Goal: Use online tool/utility: Use online tool/utility

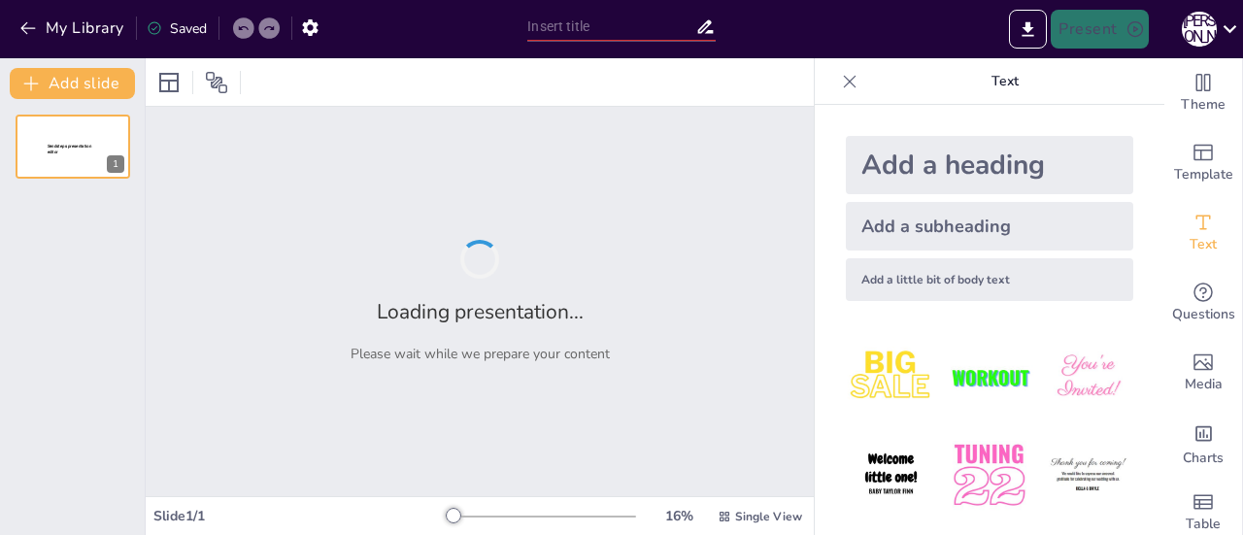
type input "Вирази в Python: Як їх використовувати для вирішення задач"
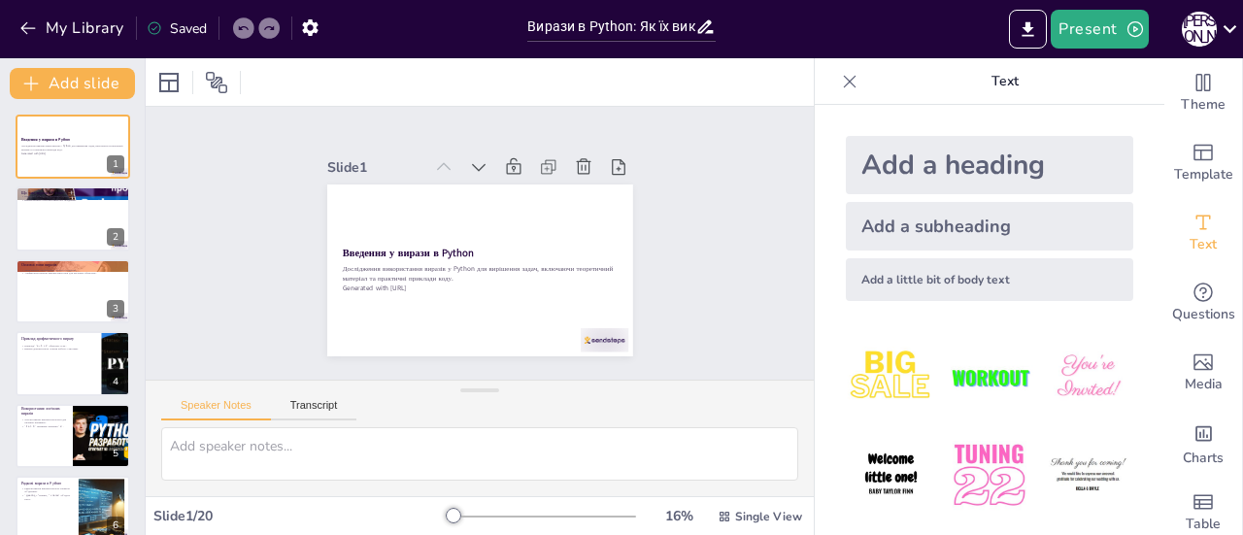
checkbox input "true"
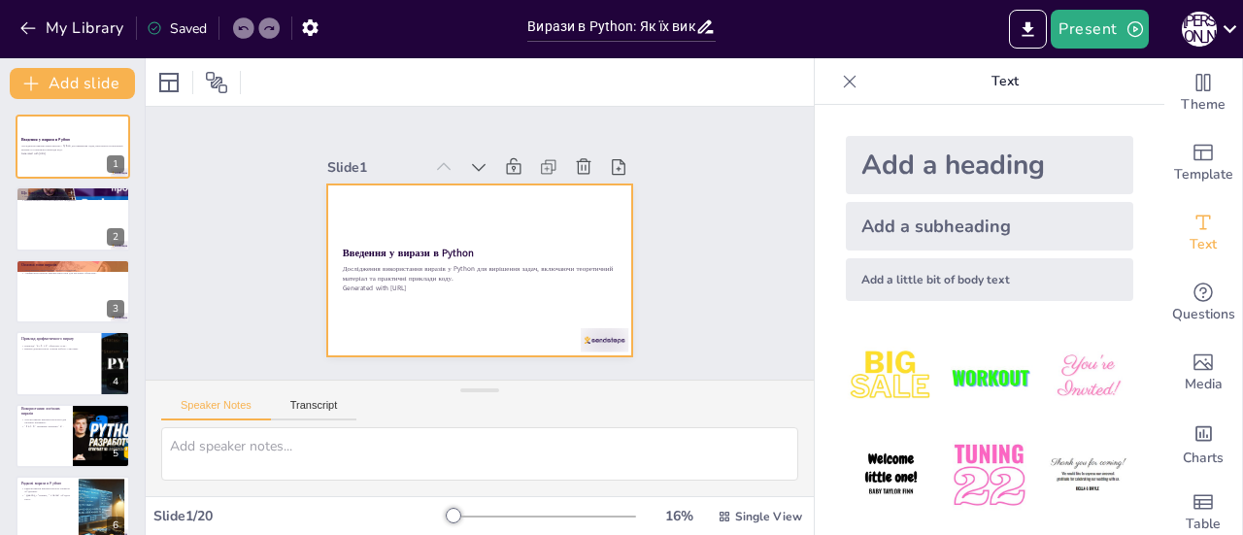
checkbox input "true"
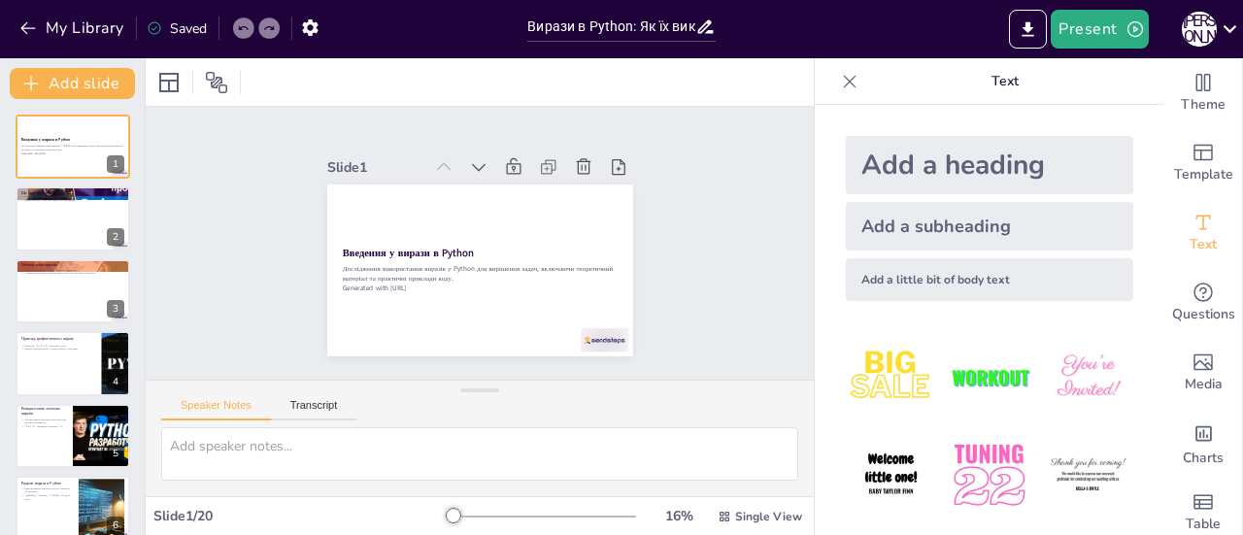
checkbox input "true"
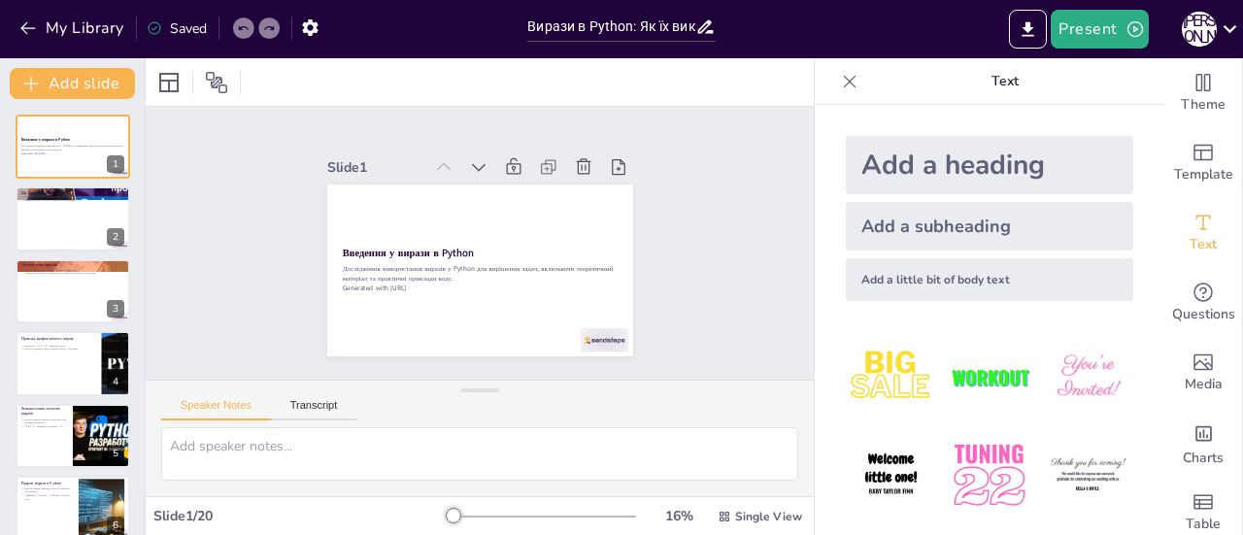
checkbox input "true"
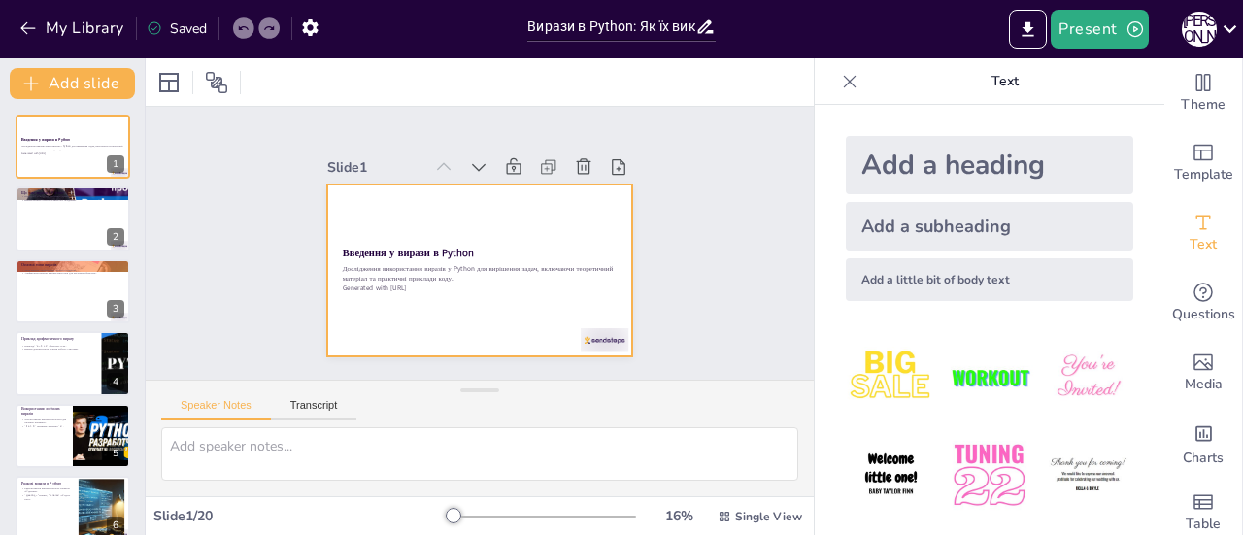
checkbox input "true"
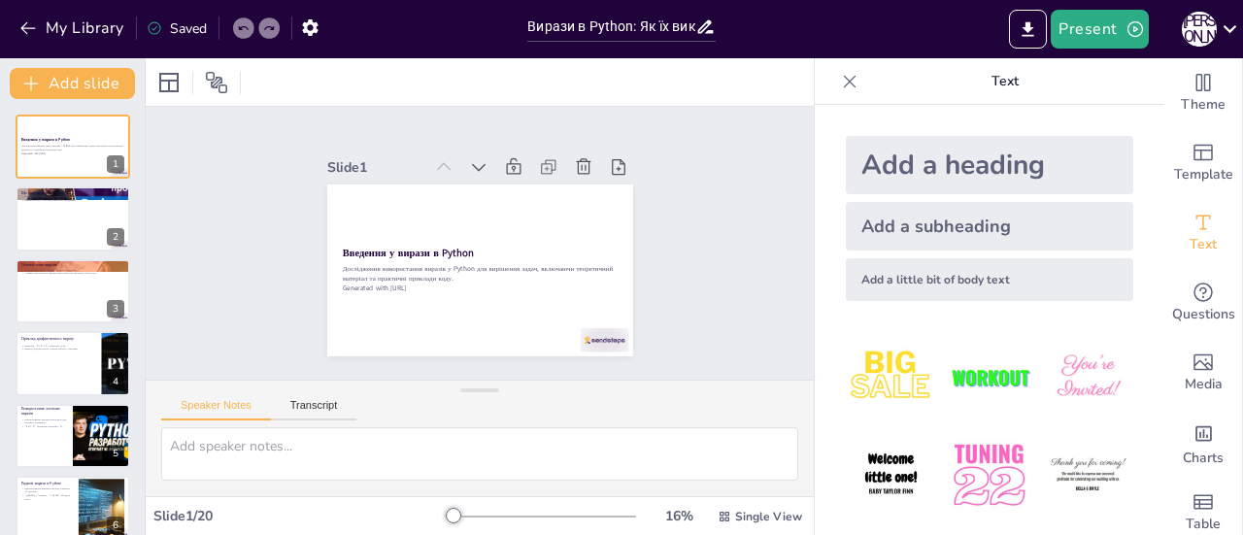
checkbox input "true"
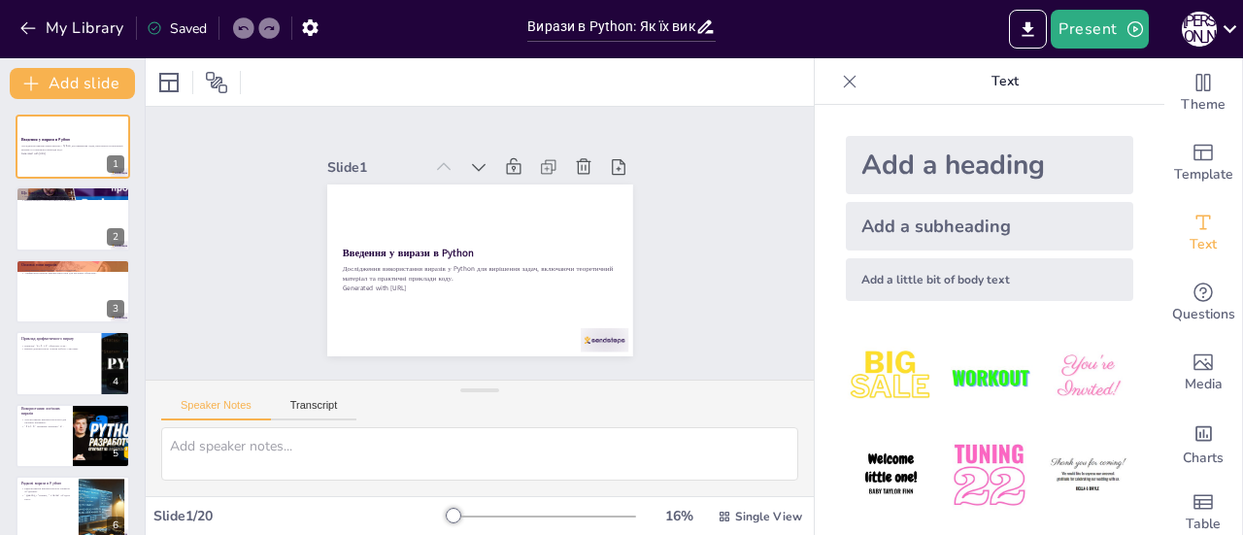
click at [453, 522] on div at bounding box center [543, 517] width 186 height 16
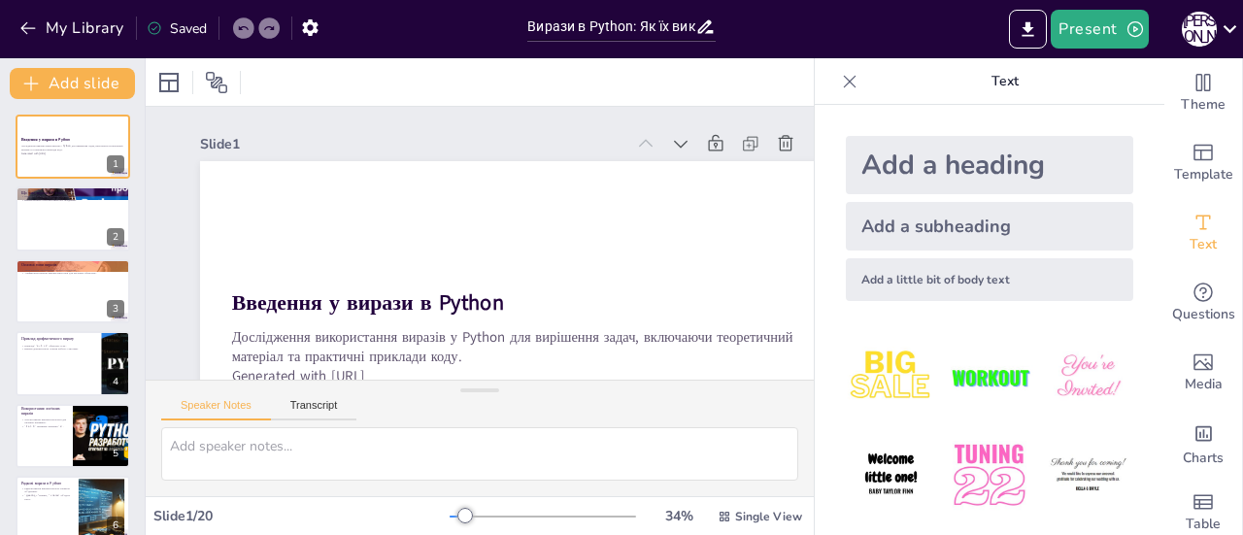
checkbox input "true"
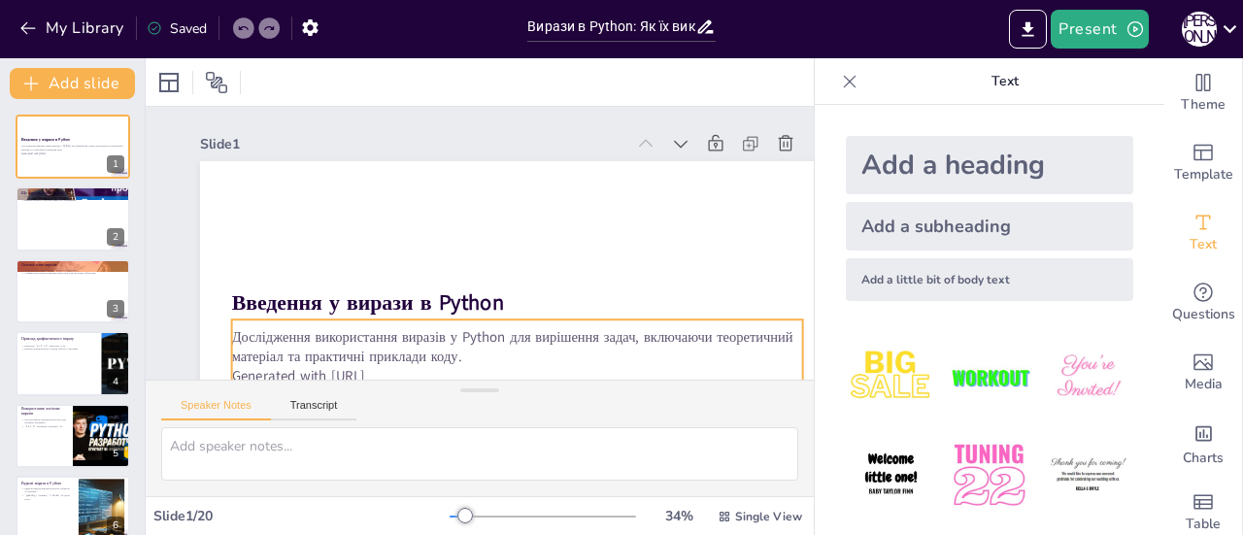
checkbox input "true"
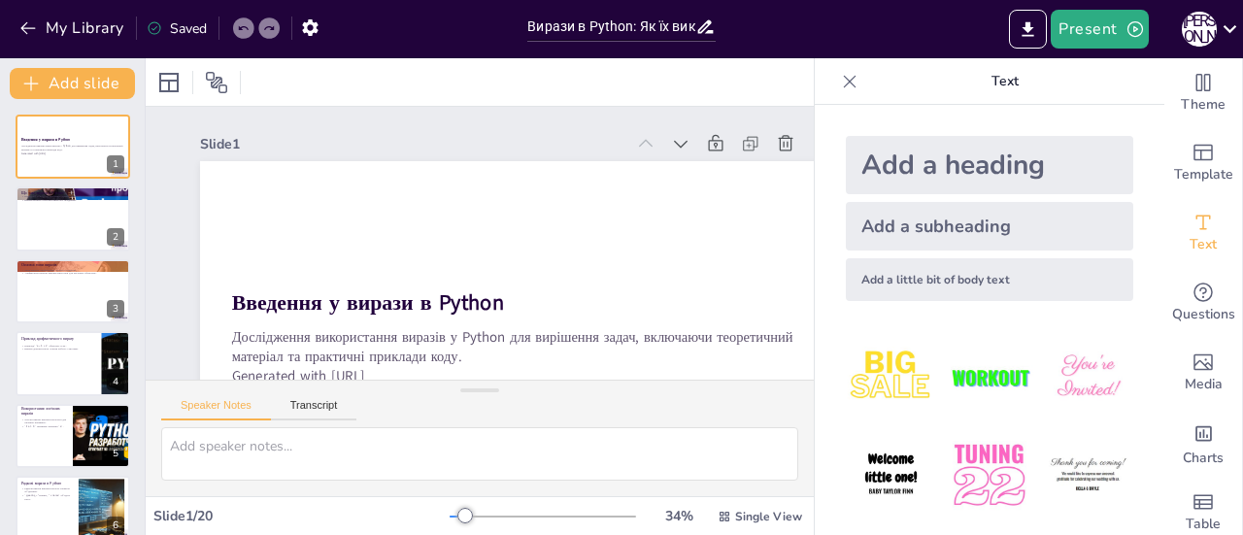
checkbox input "true"
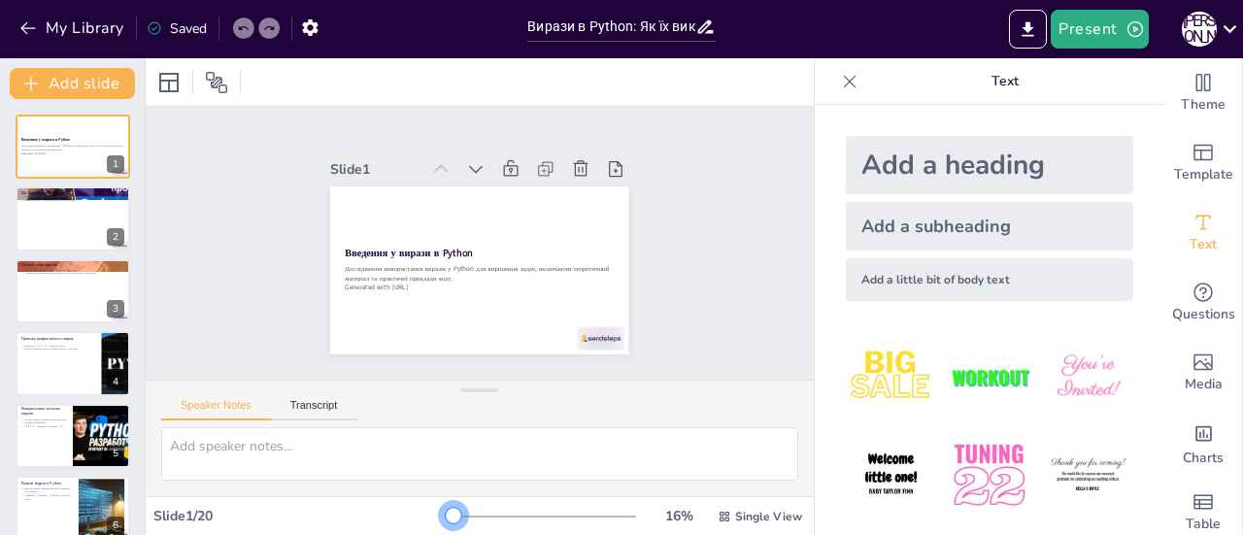
click at [450, 516] on div at bounding box center [452, 517] width 4 height 2
checkbox input "true"
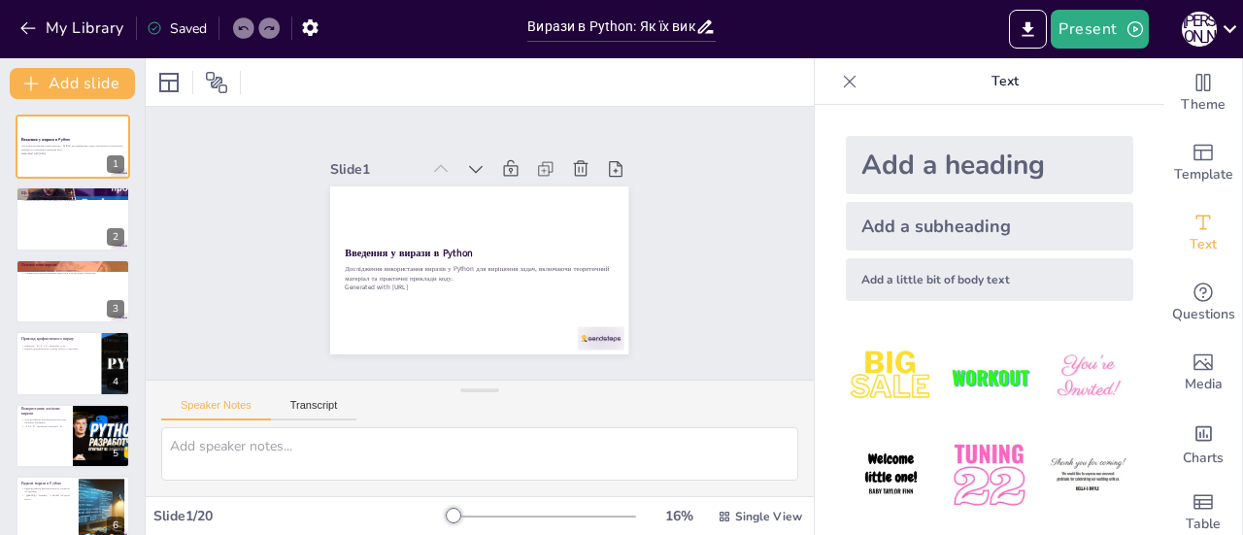
checkbox input "true"
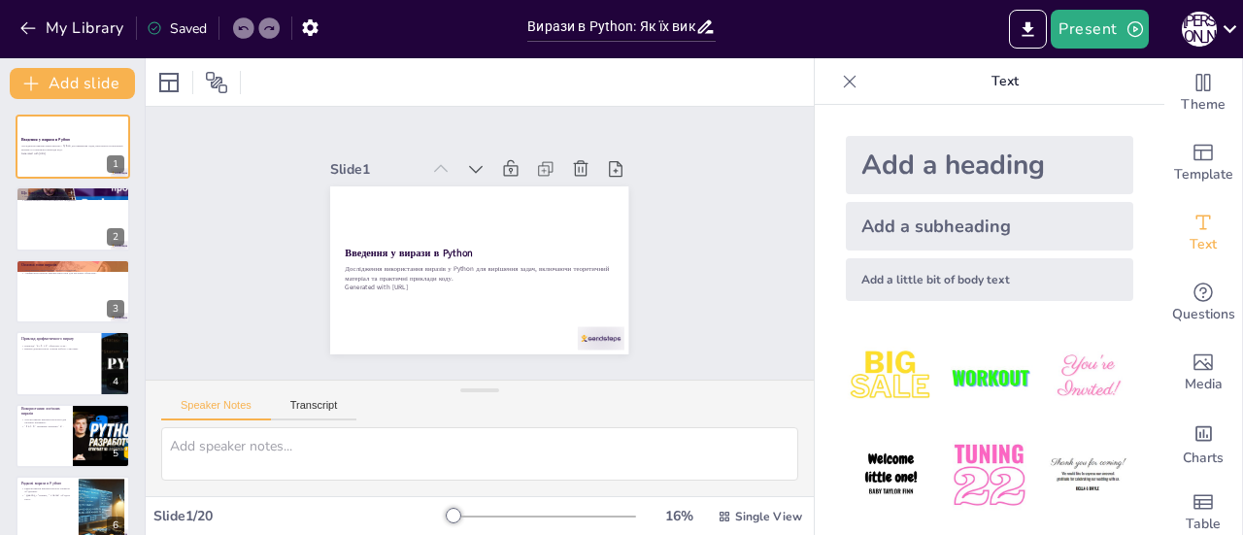
checkbox input "true"
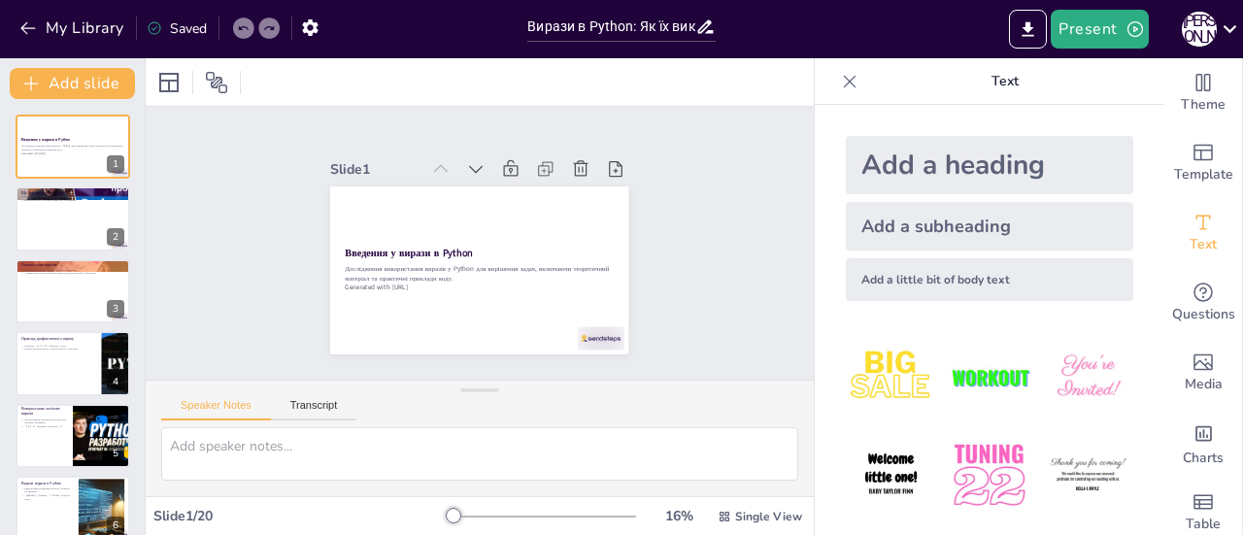
checkbox input "true"
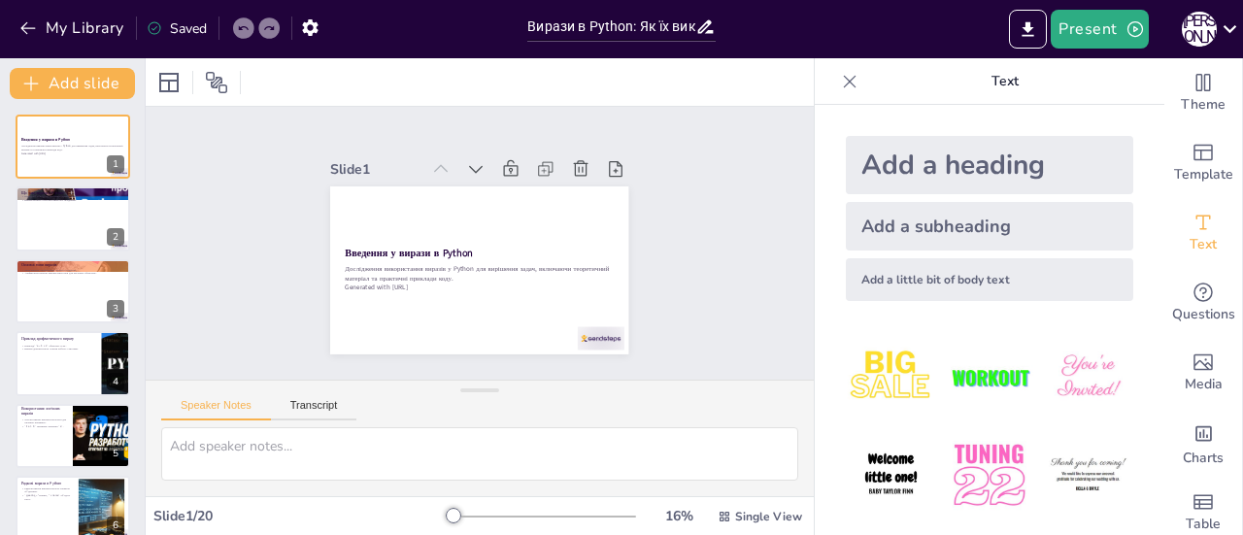
checkbox input "true"
click at [506, 167] on icon at bounding box center [519, 180] width 27 height 27
checkbox input "true"
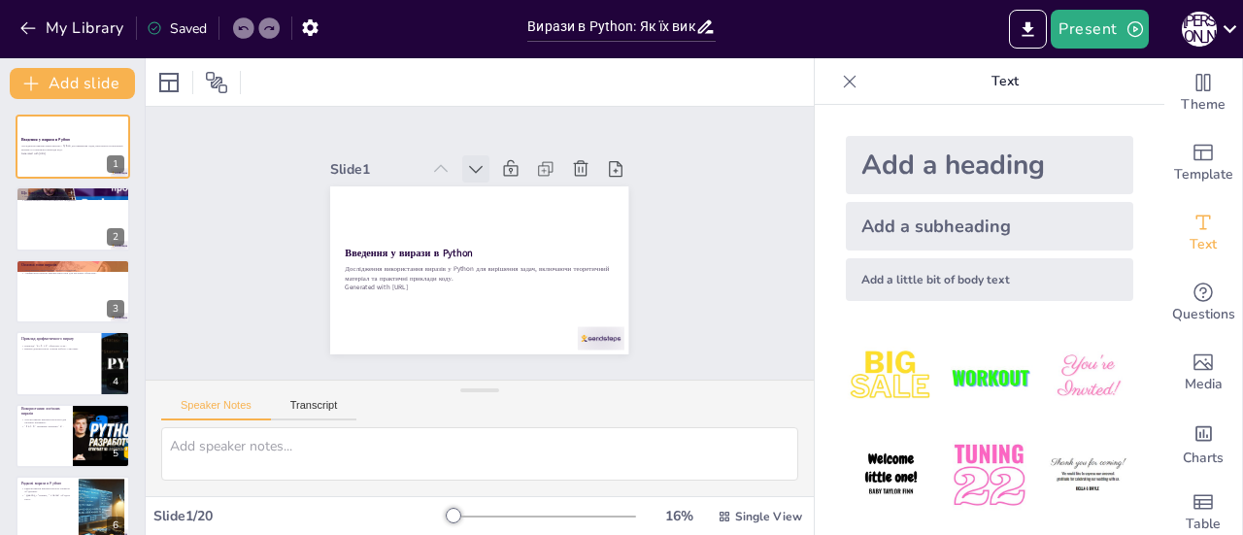
checkbox input "true"
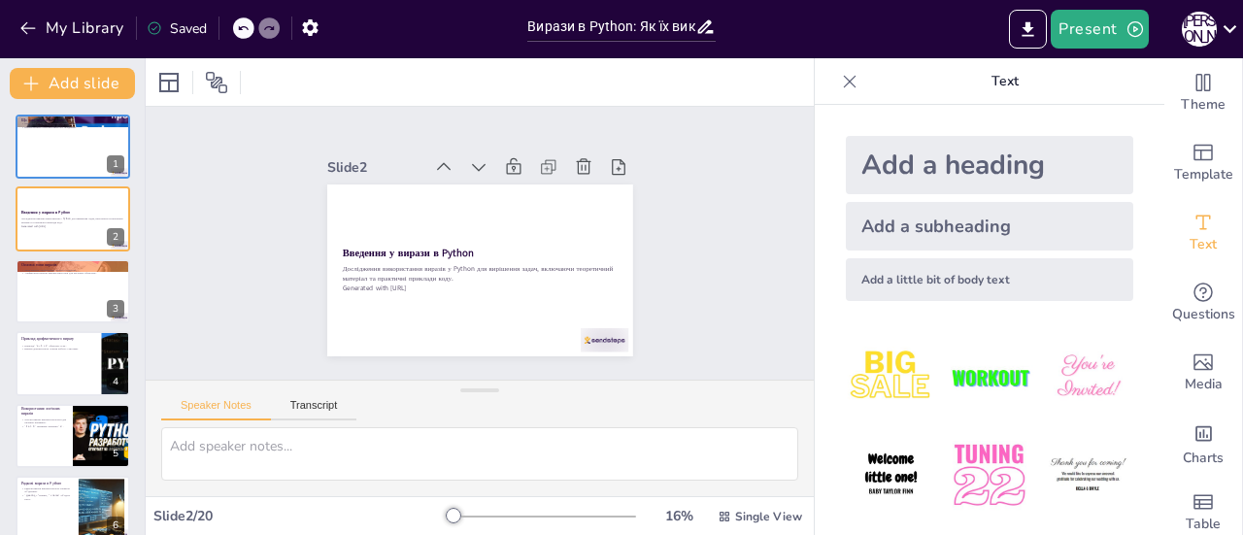
click at [491, 303] on icon at bounding box center [503, 315] width 24 height 24
checkbox input "true"
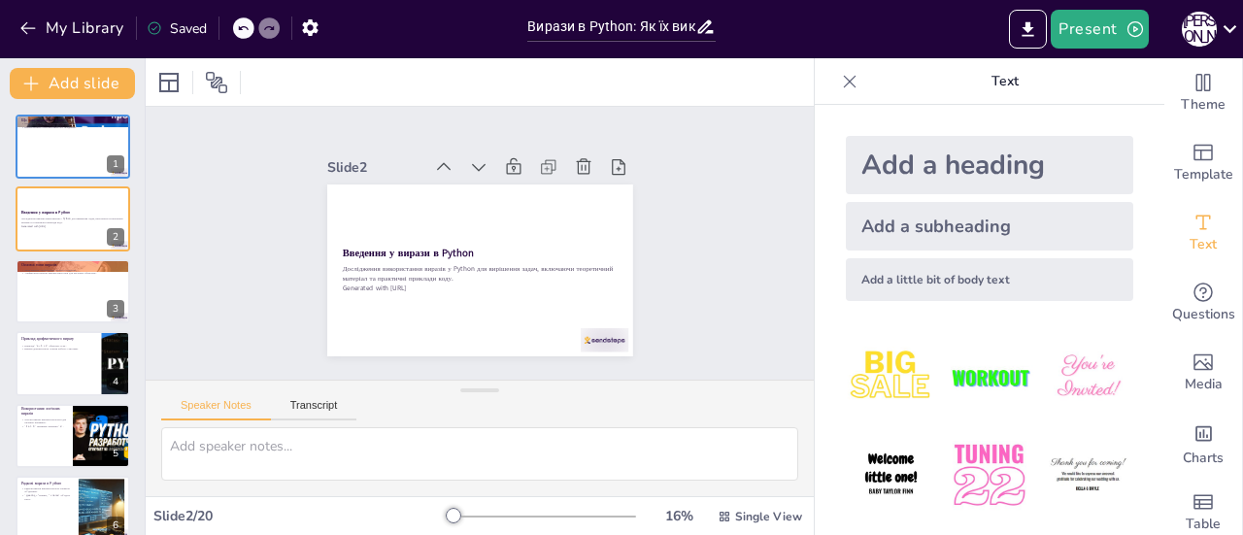
checkbox input "true"
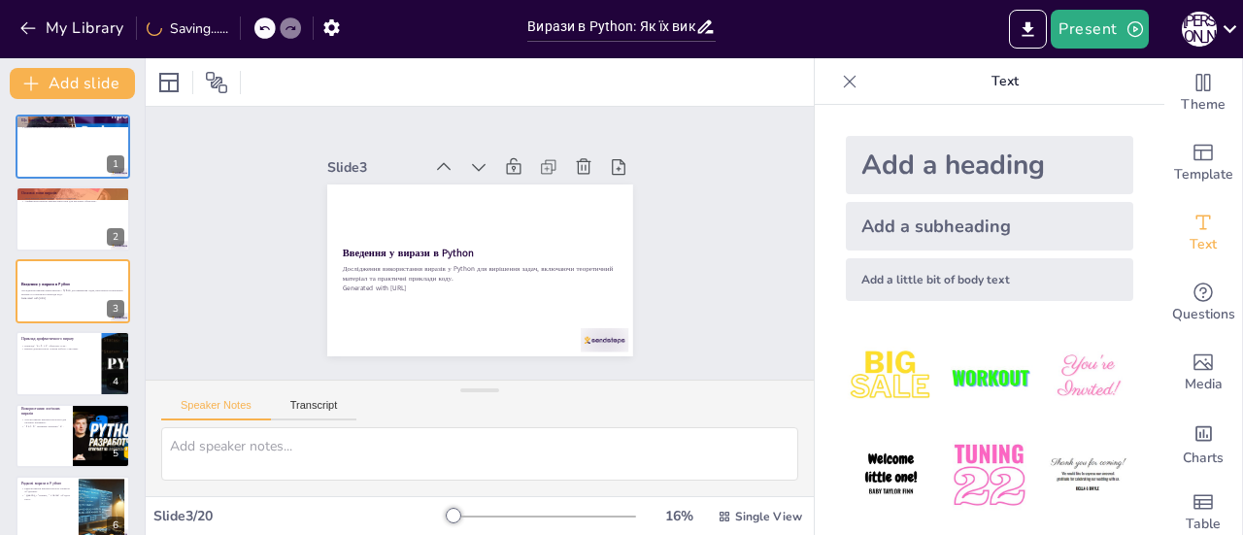
click at [436, 179] on icon at bounding box center [422, 192] width 27 height 27
checkbox input "true"
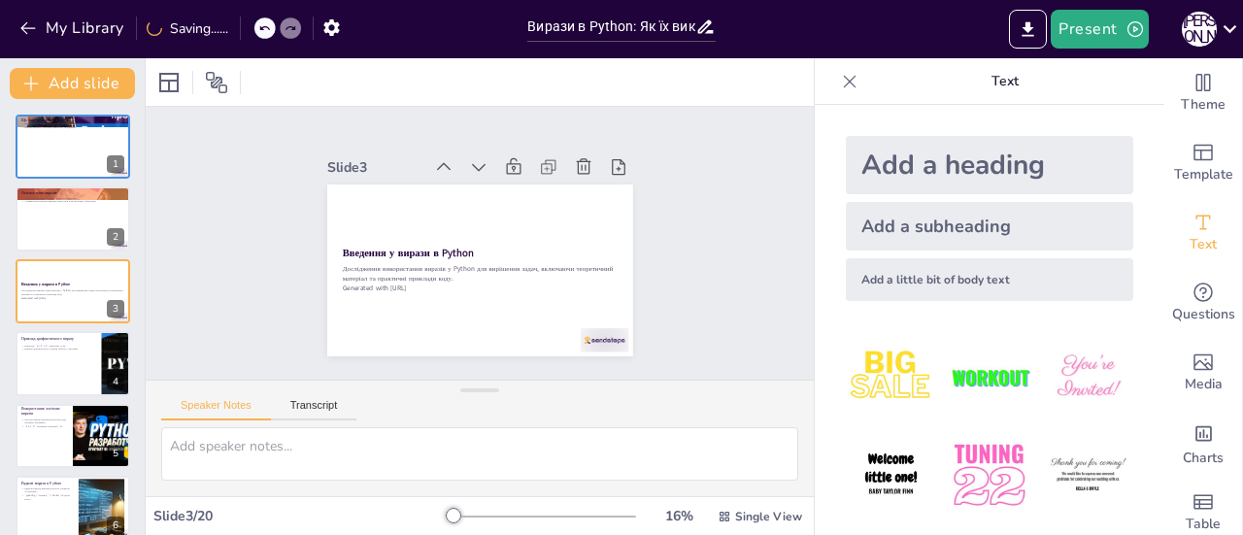
checkbox input "true"
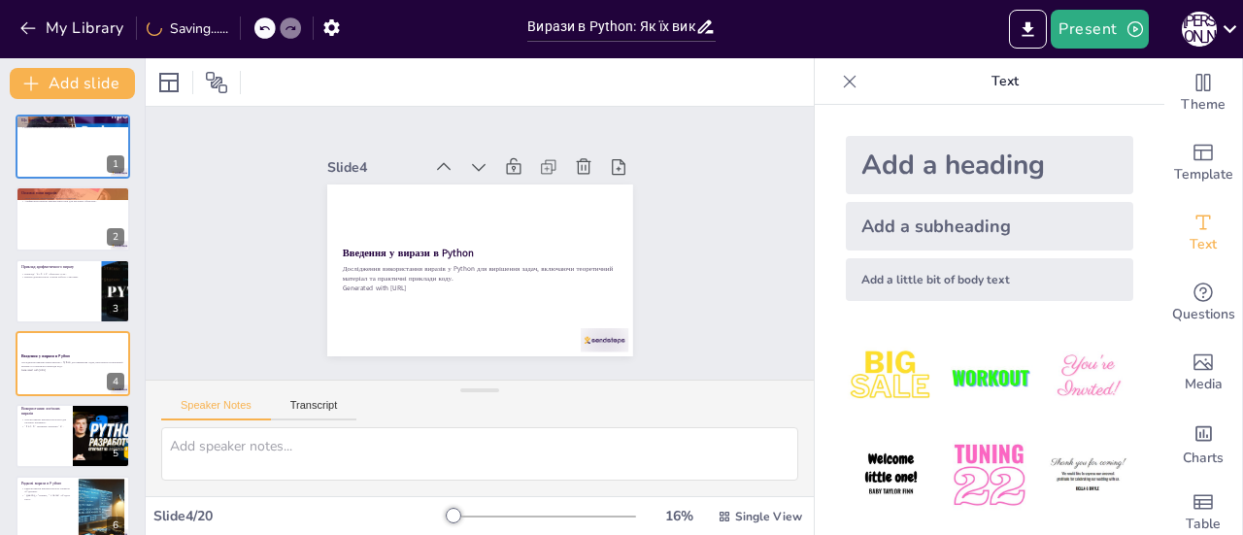
click at [511, 168] on icon at bounding box center [524, 181] width 27 height 27
checkbox input "true"
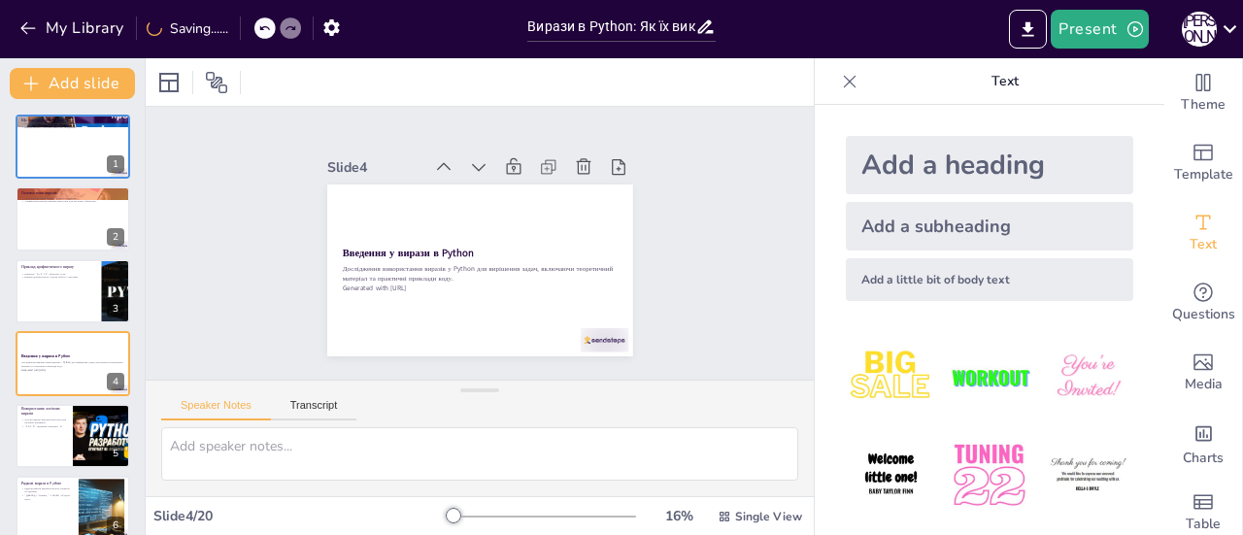
checkbox input "true"
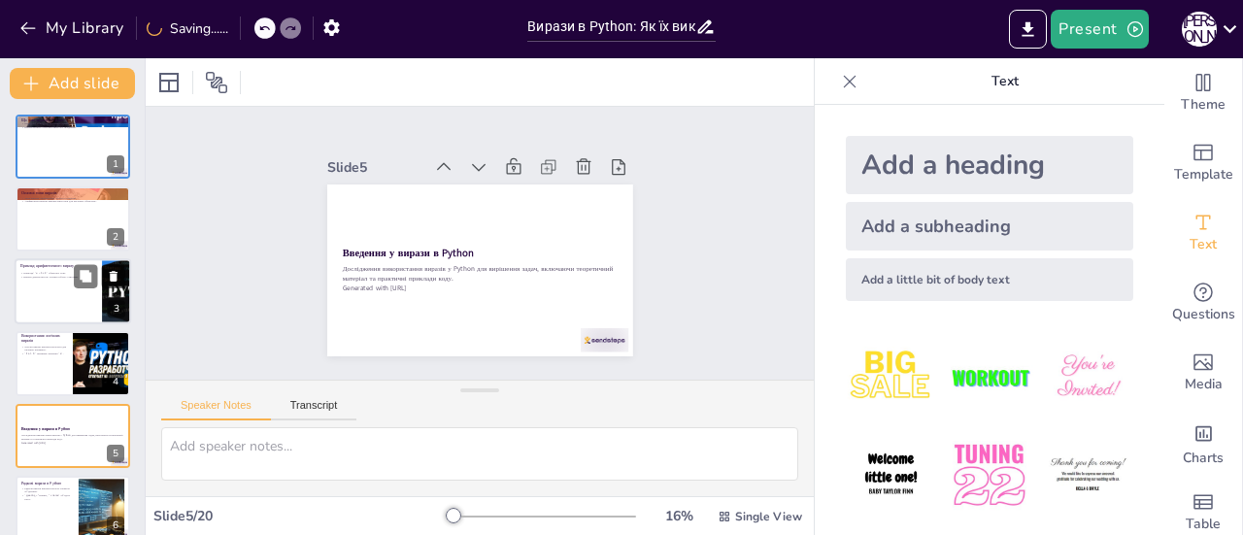
checkbox input "true"
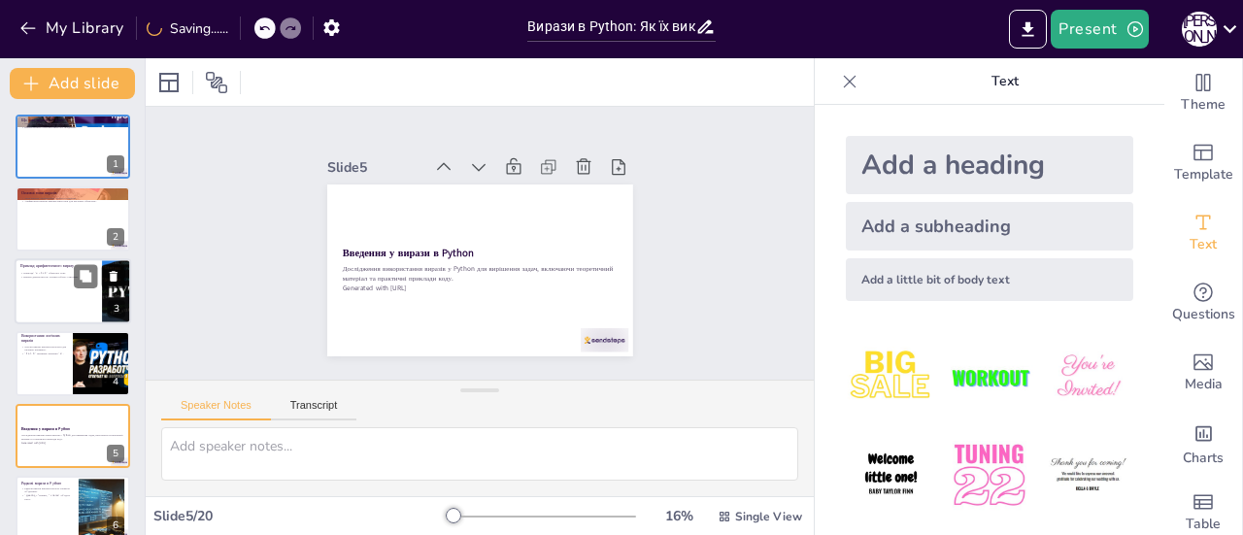
checkbox input "true"
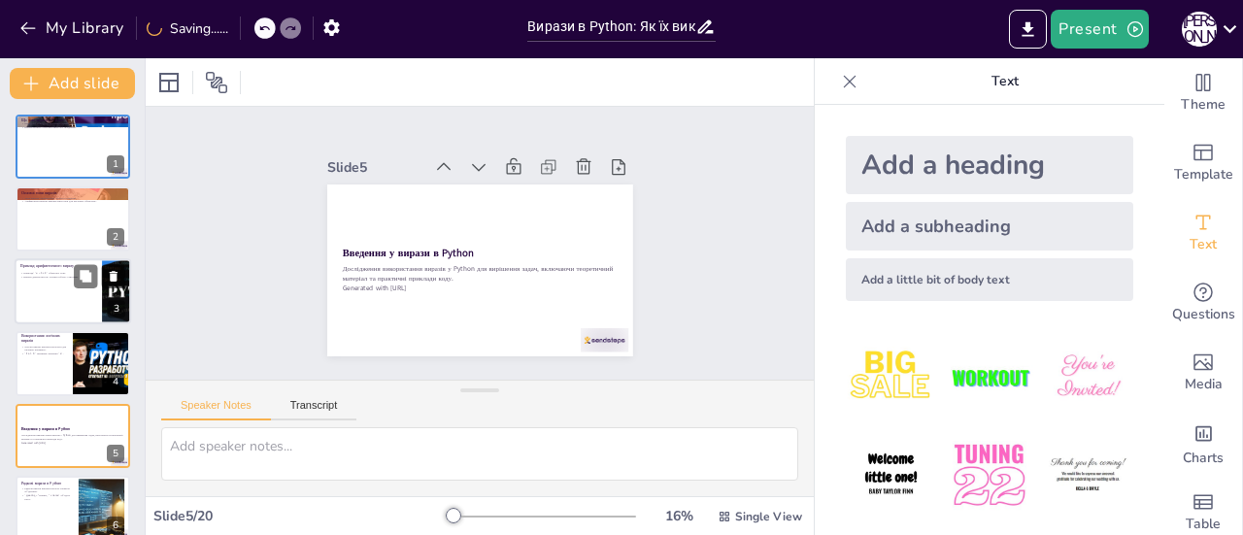
checkbox input "true"
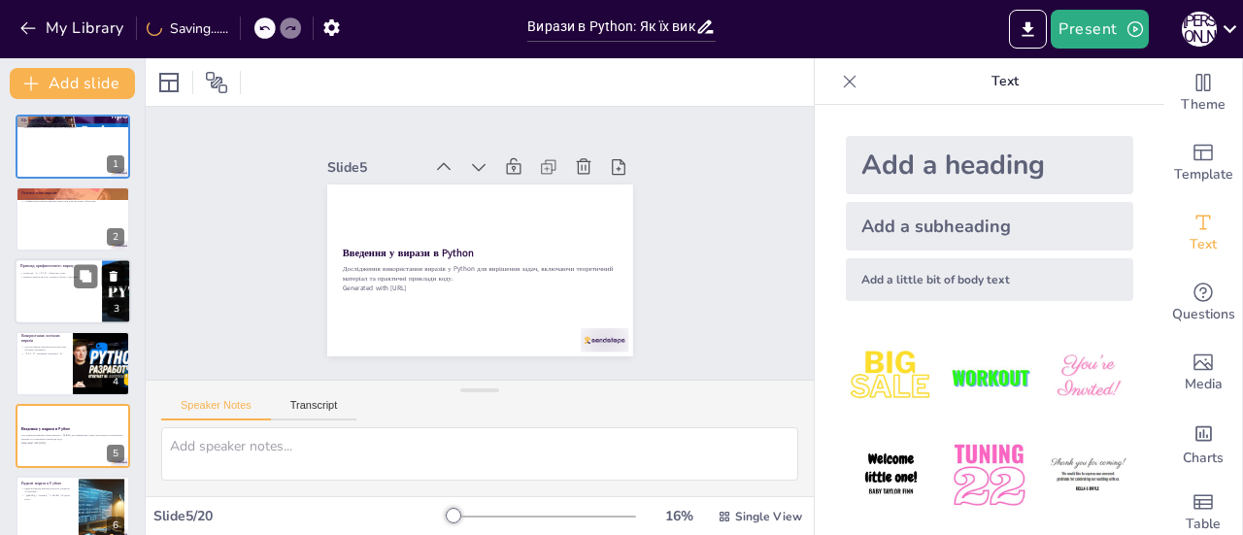
checkbox input "true"
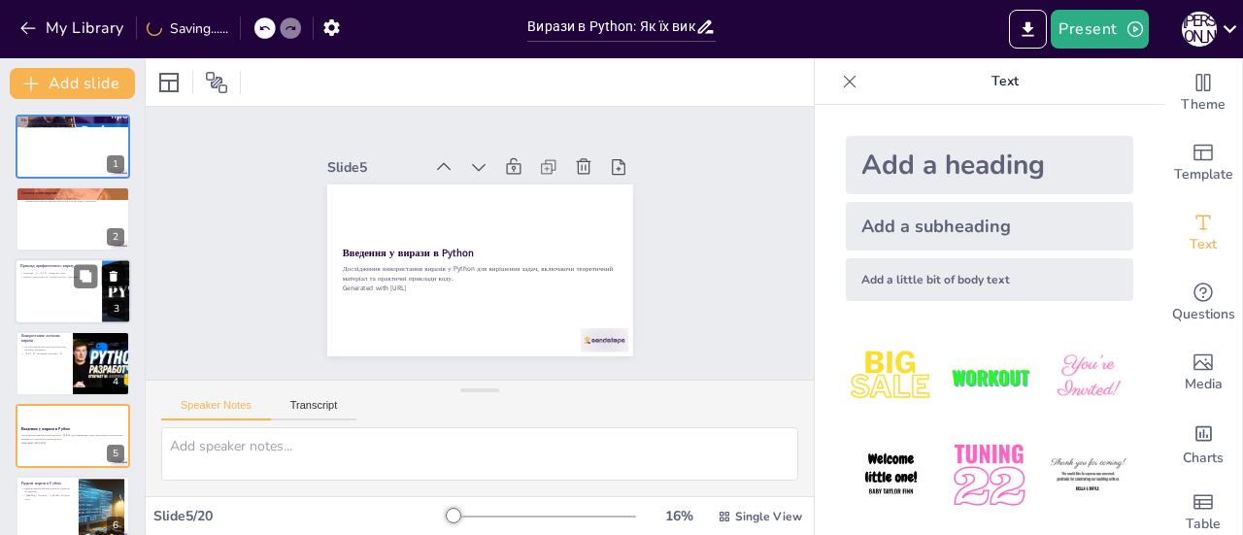
checkbox input "true"
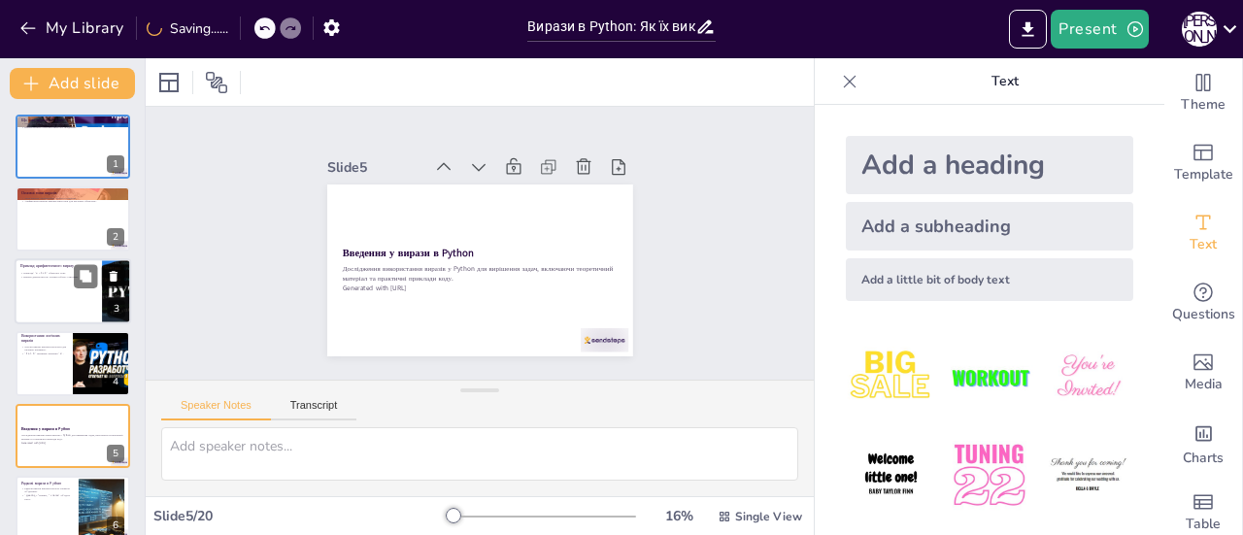
click at [29, 293] on div at bounding box center [73, 291] width 117 height 66
type textarea "Цей приклад показує, як можна використовувати вирази для обчислення значень. Зб…"
checkbox input "true"
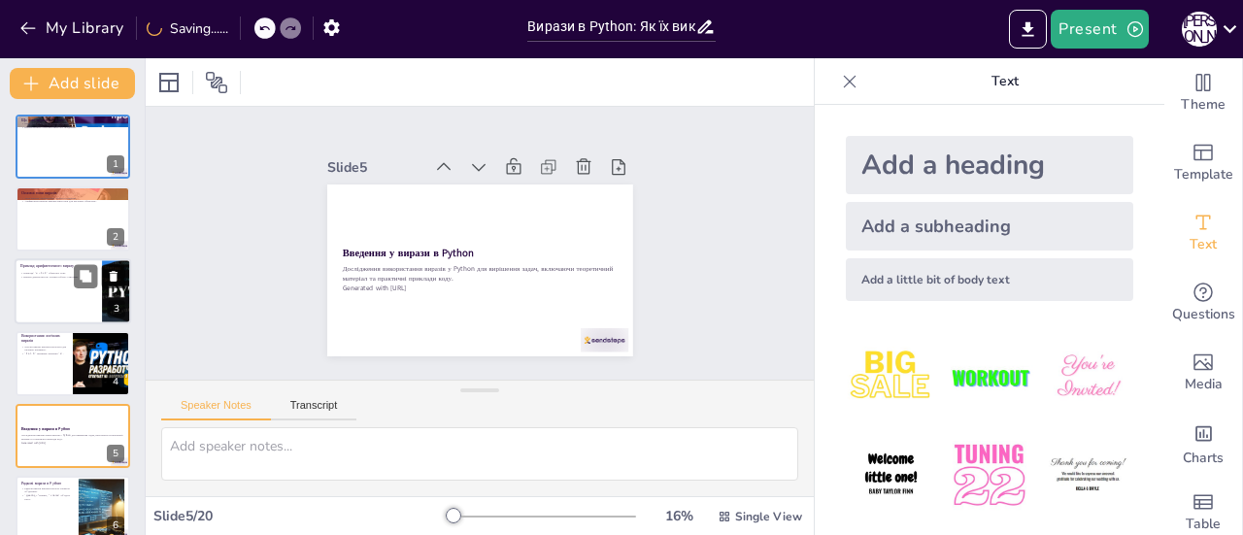
checkbox input "true"
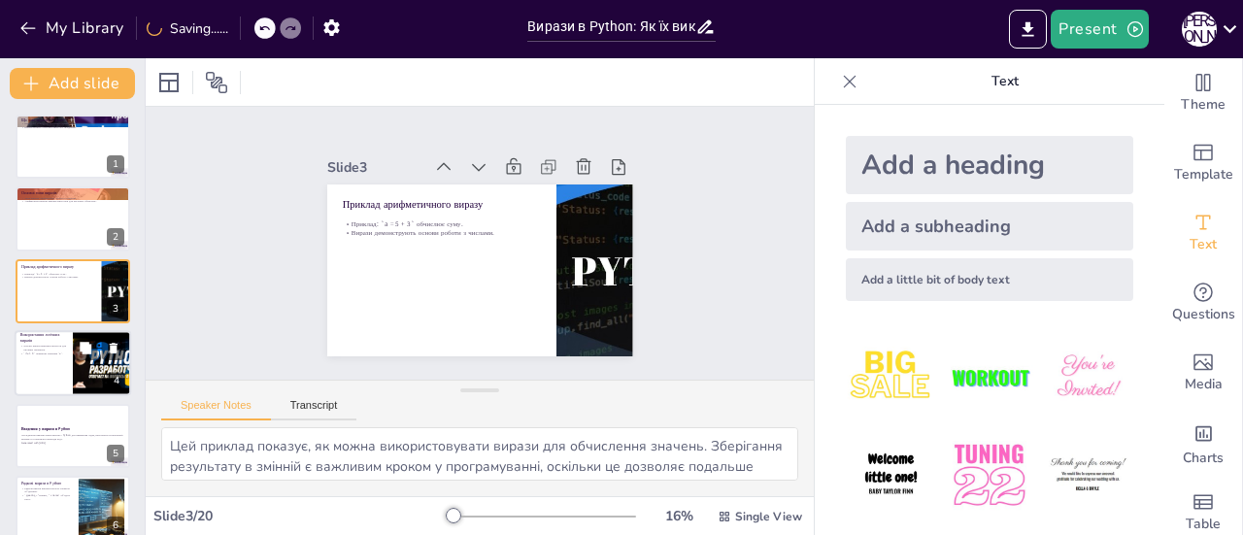
checkbox input "true"
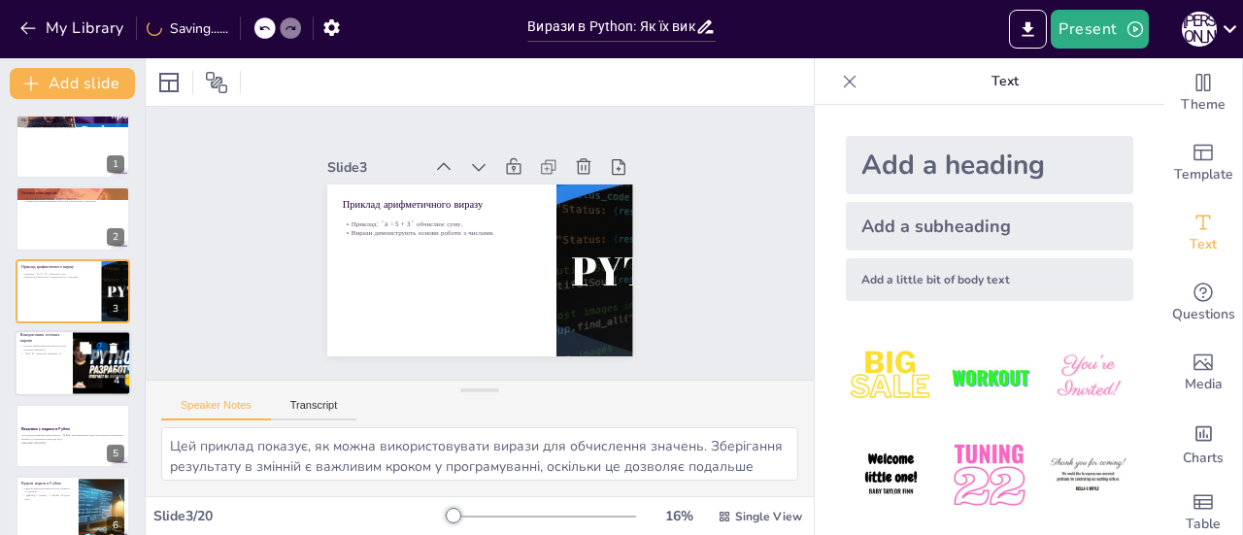
checkbox input "true"
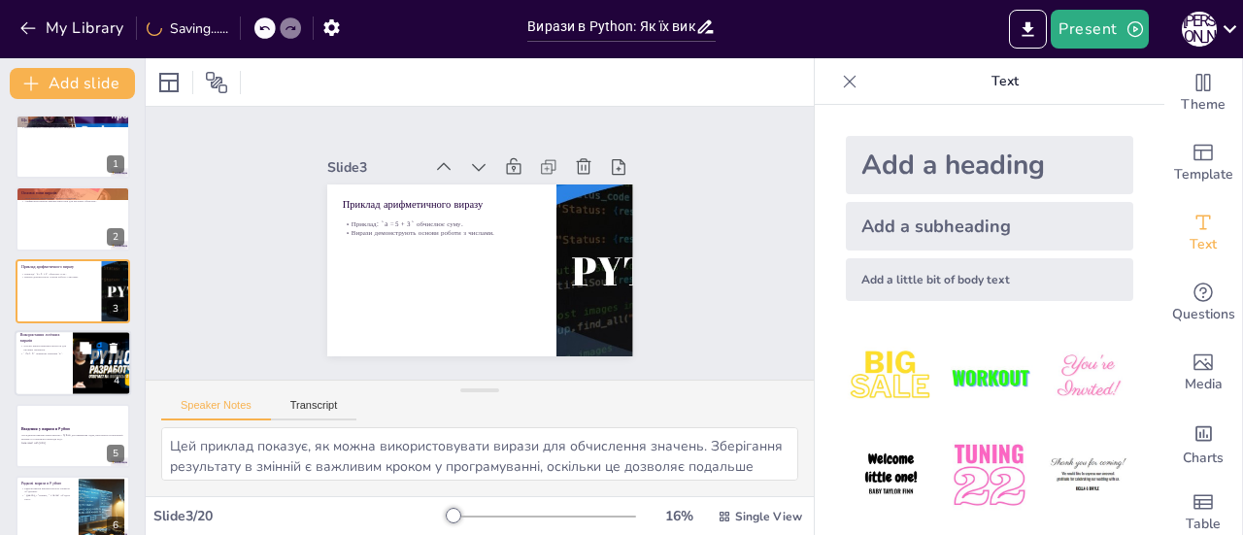
checkbox input "true"
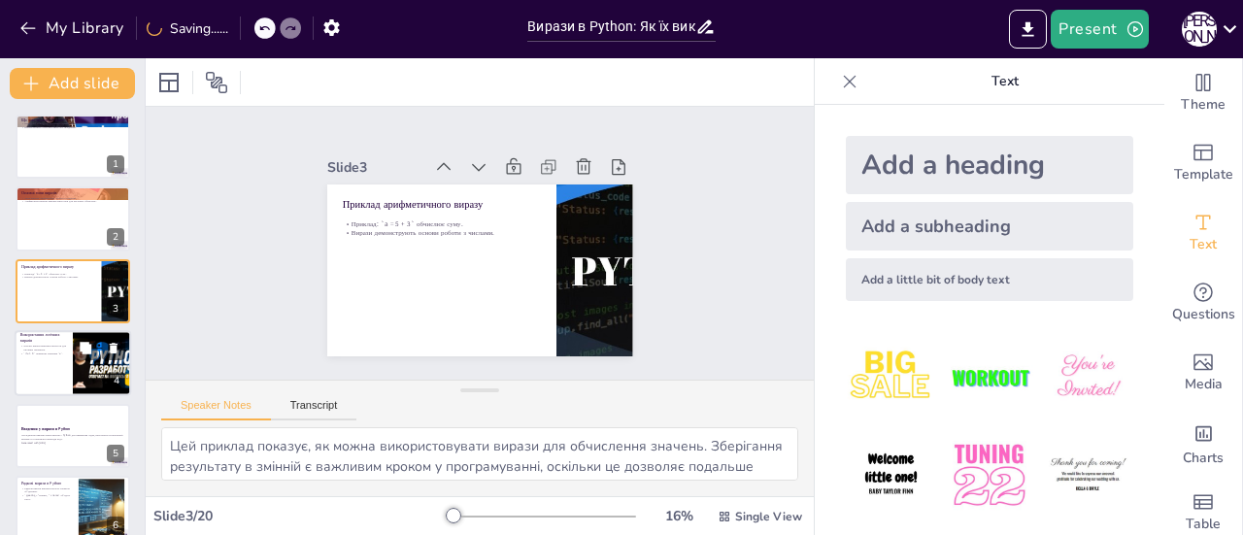
checkbox input "true"
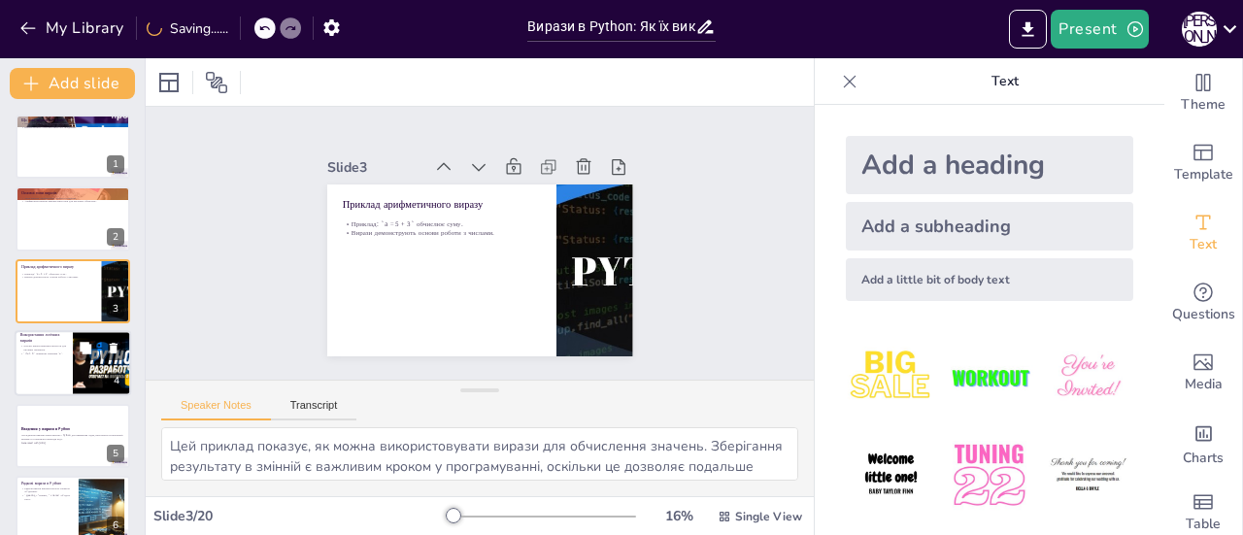
checkbox input "true"
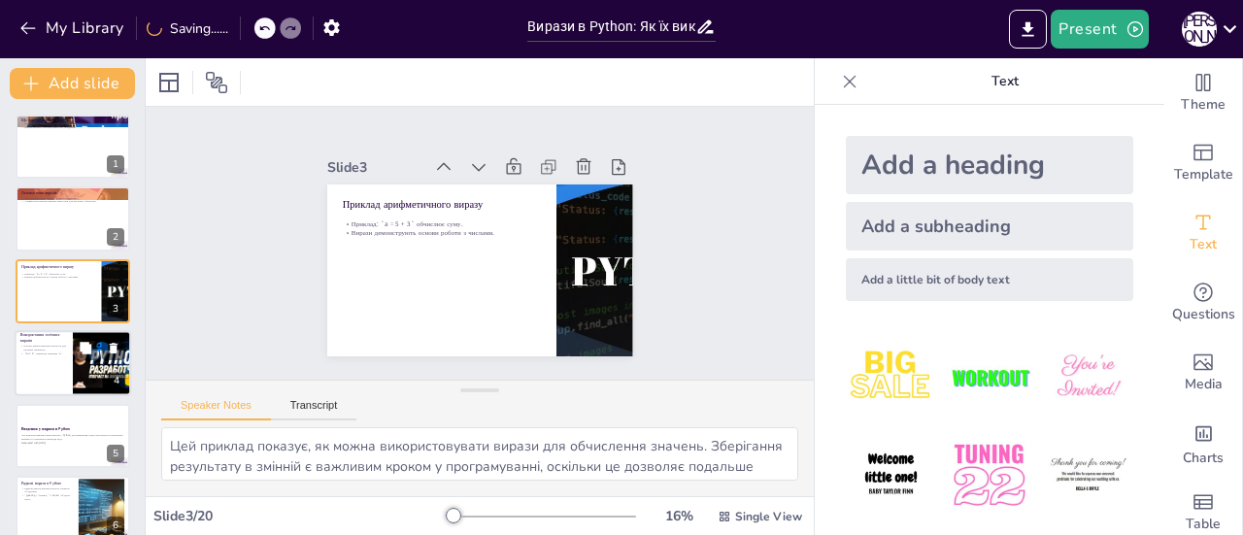
click at [44, 364] on div at bounding box center [73, 363] width 117 height 66
type textarea "Логічні вирази дозволяють програмістам створювати умови, за яких виконуються пе…"
checkbox input "true"
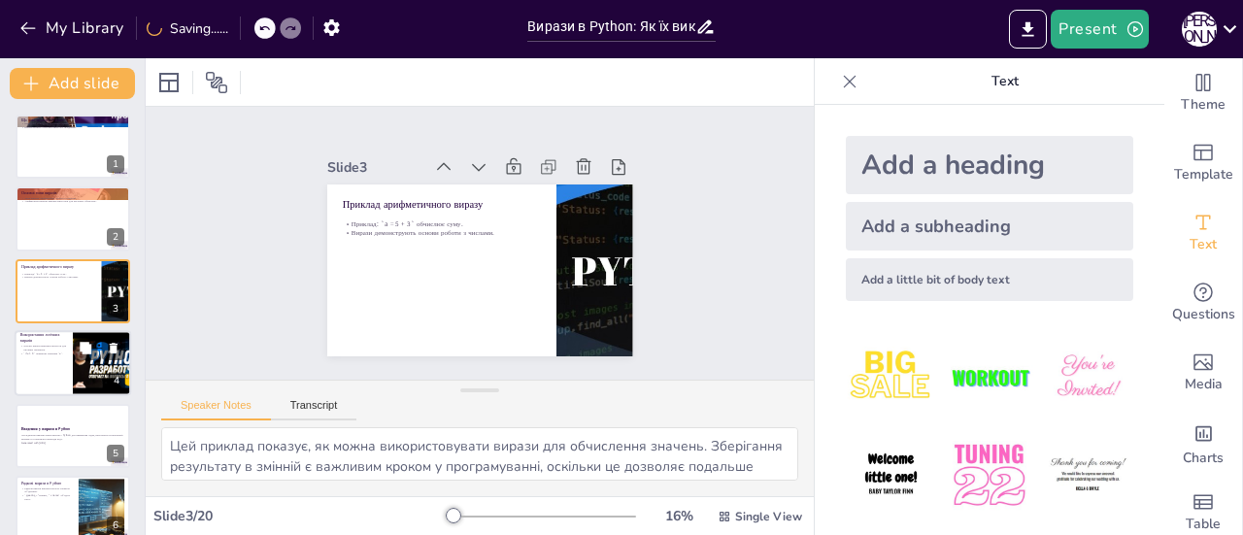
checkbox input "true"
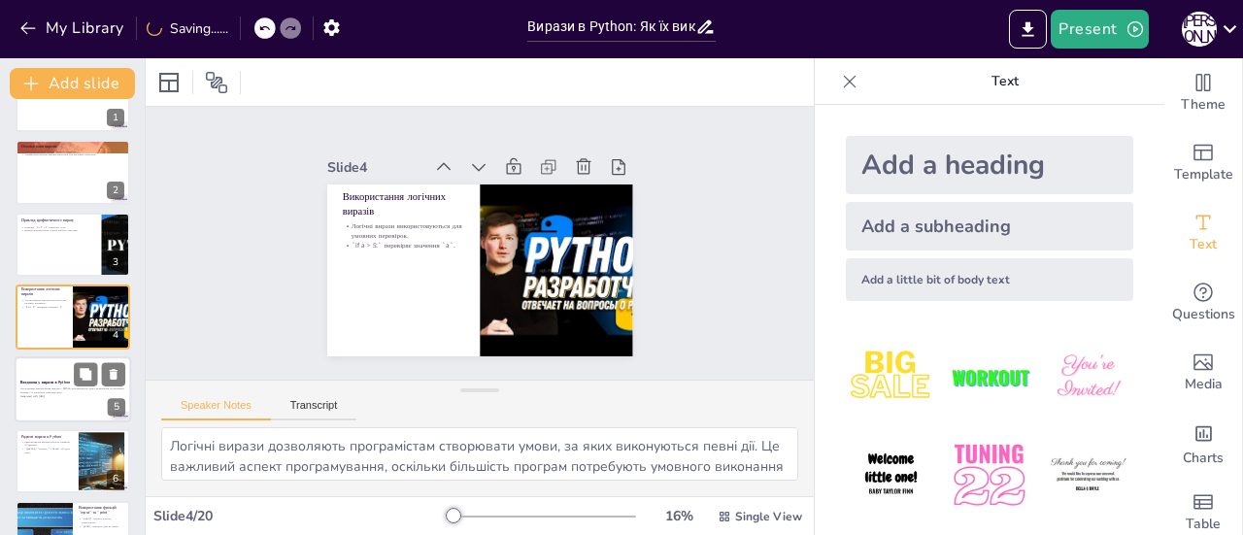
checkbox input "true"
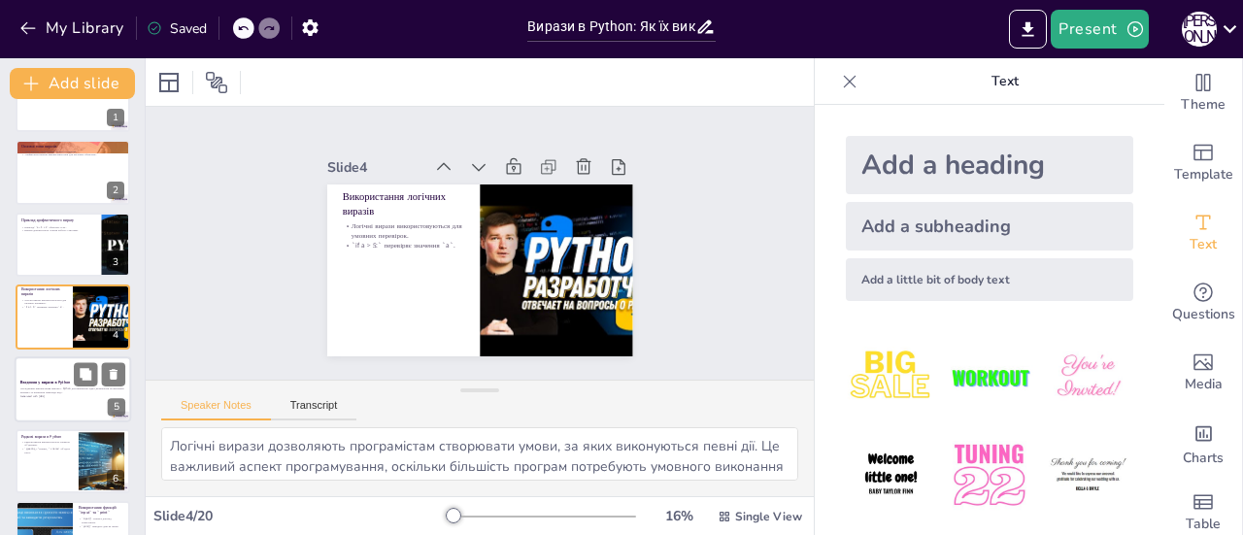
checkbox input "true"
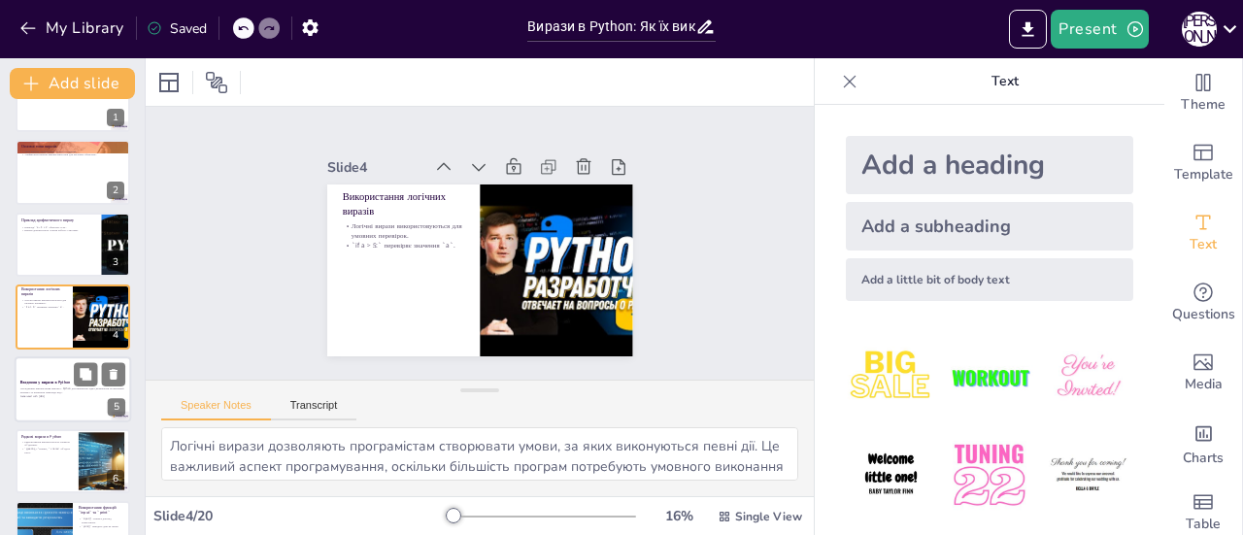
checkbox input "true"
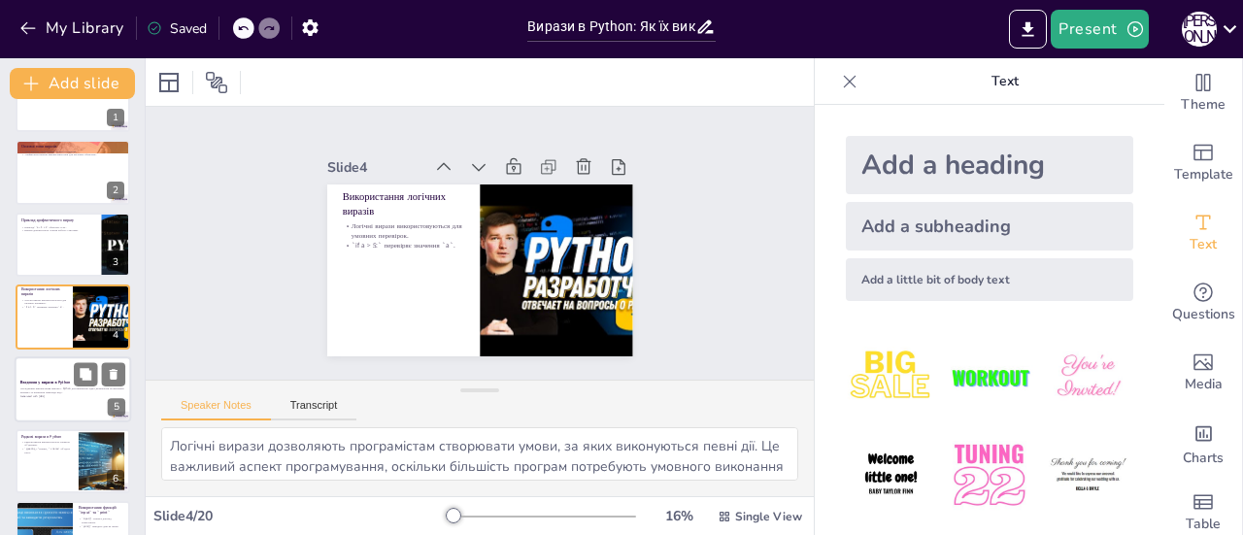
checkbox input "true"
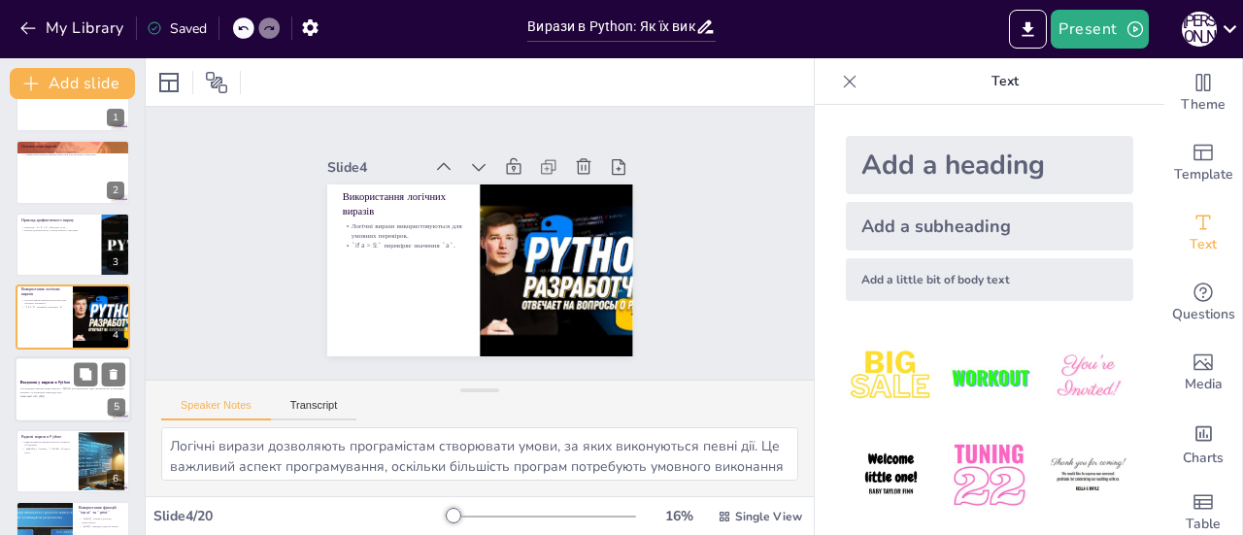
checkbox input "true"
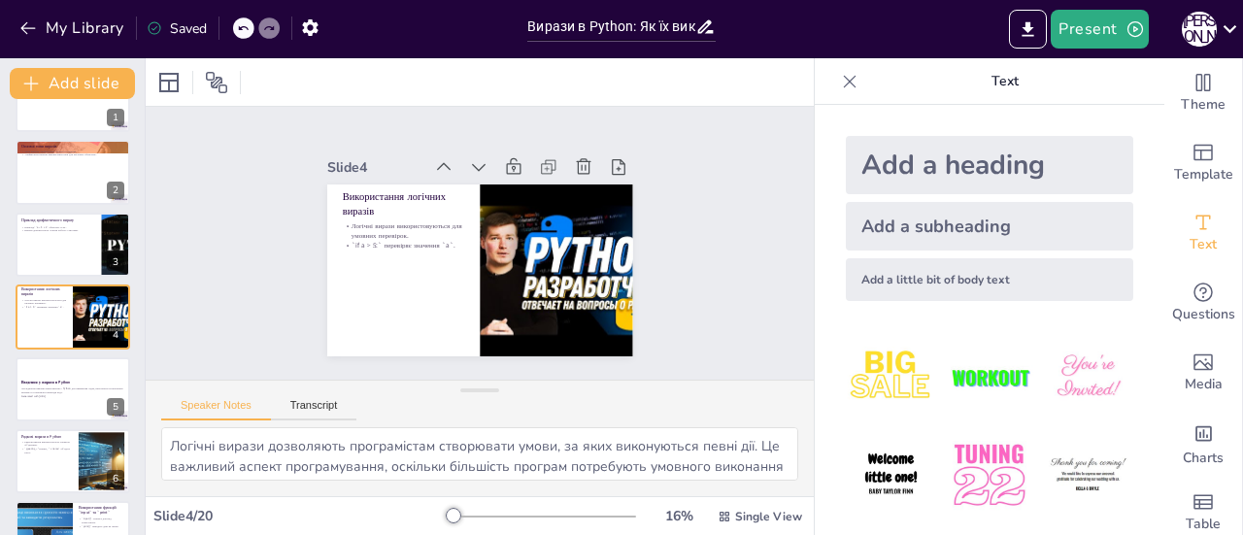
checkbox input "true"
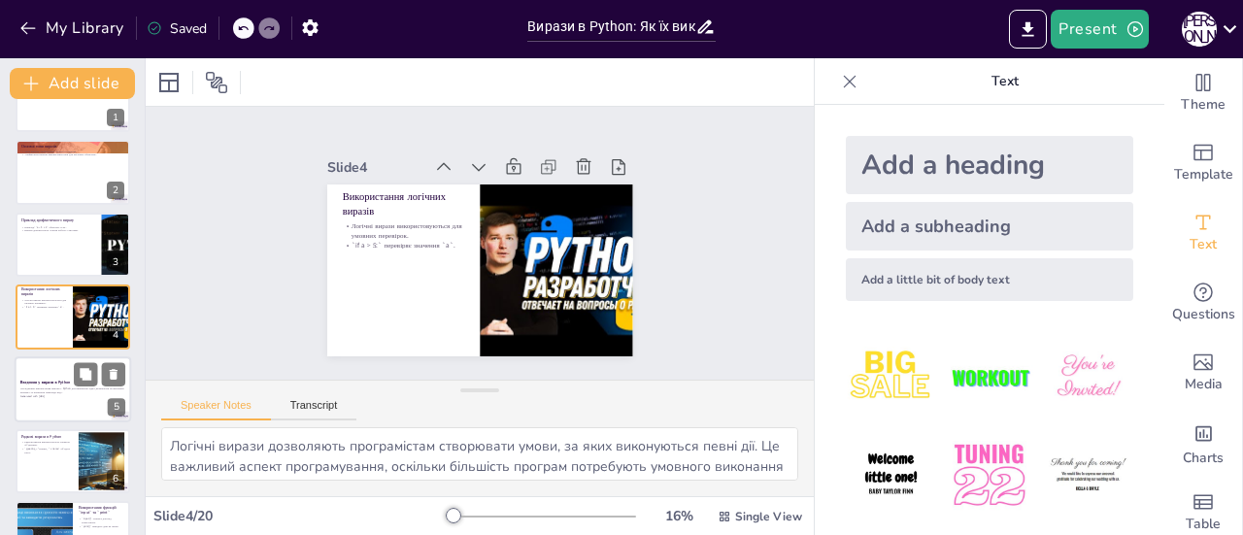
checkbox input "true"
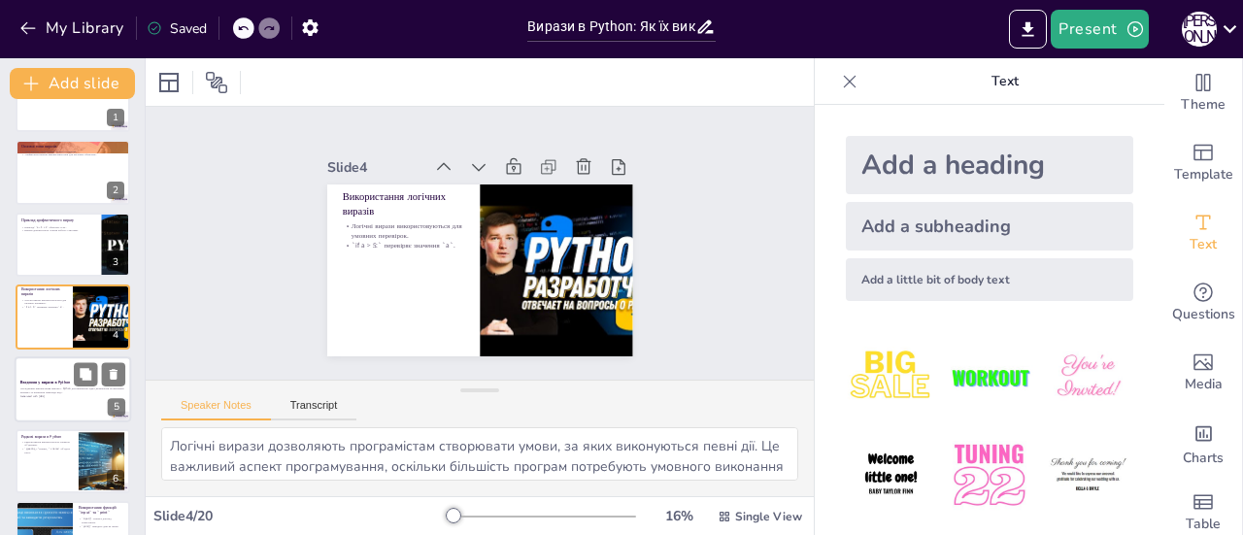
click at [37, 413] on div at bounding box center [73, 389] width 117 height 66
checkbox input "true"
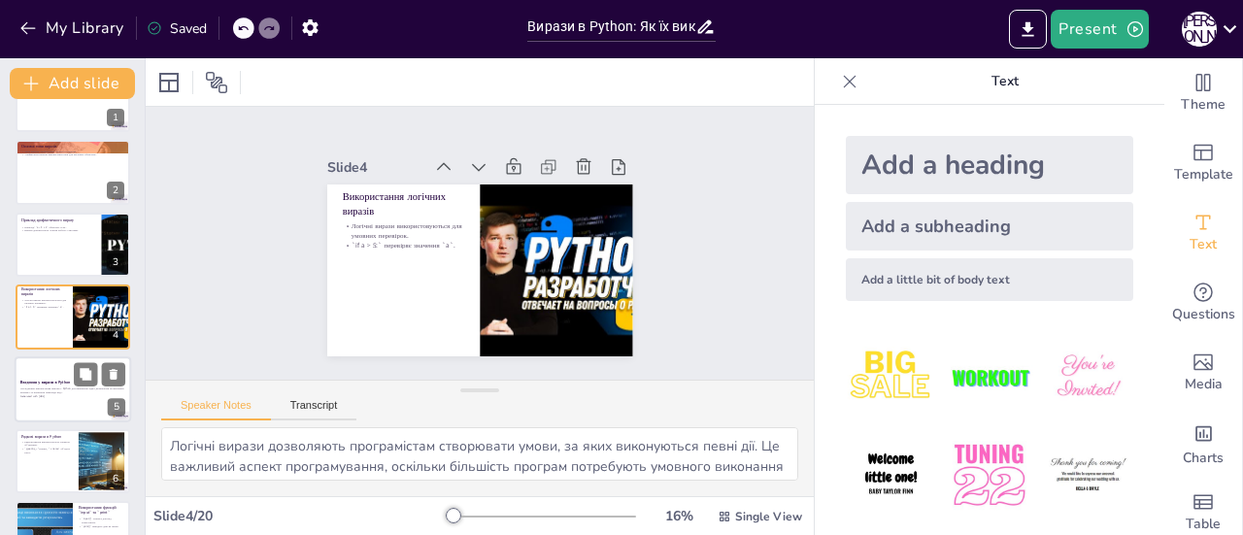
checkbox input "true"
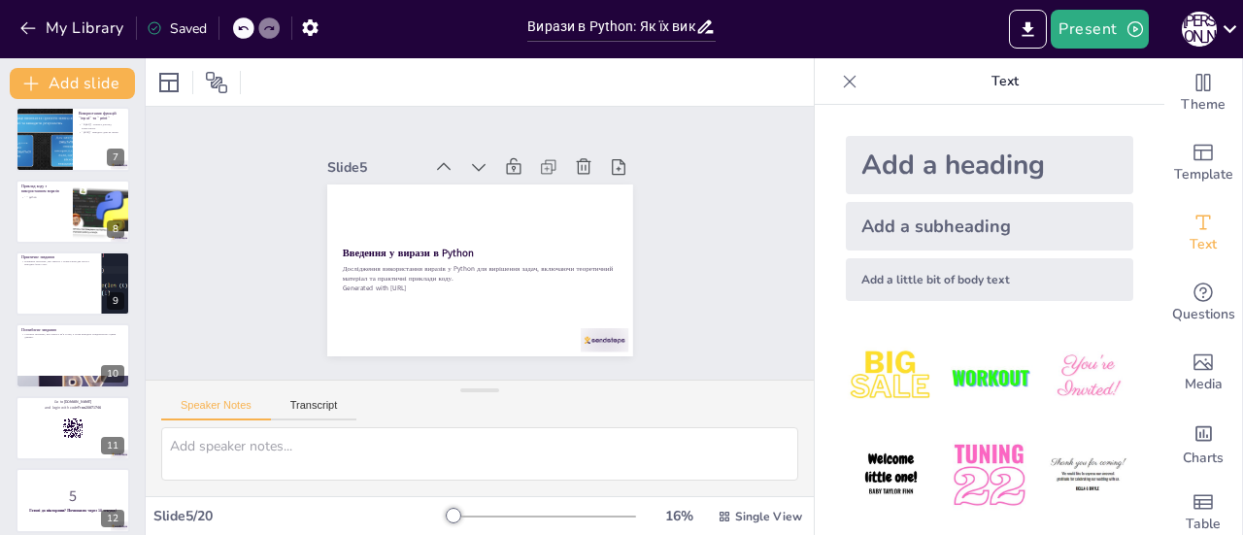
scroll to position [507, 0]
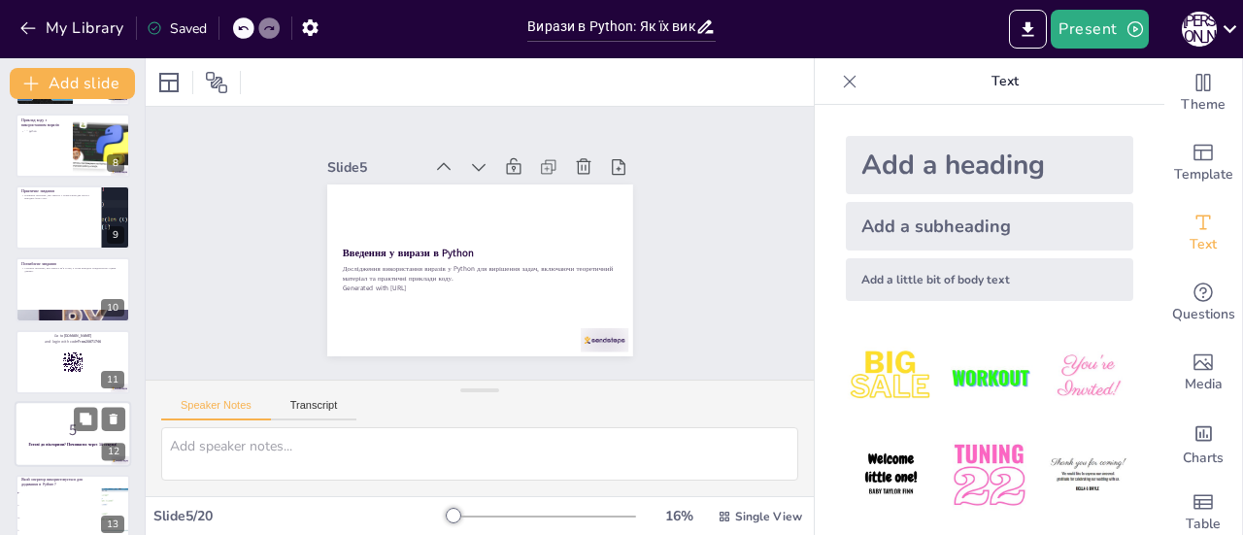
checkbox input "true"
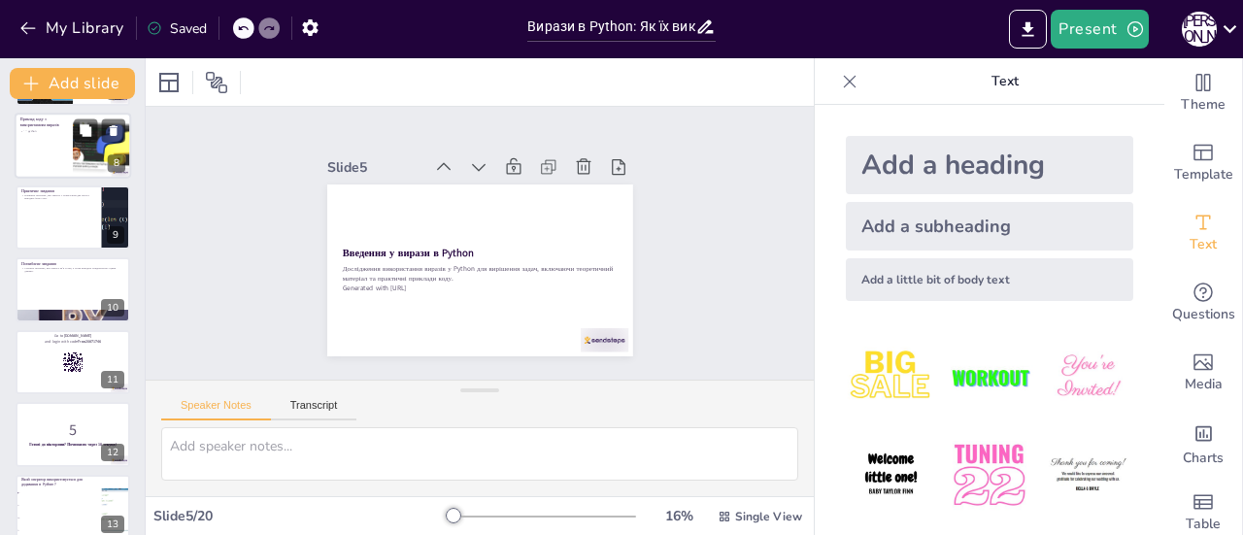
checkbox input "true"
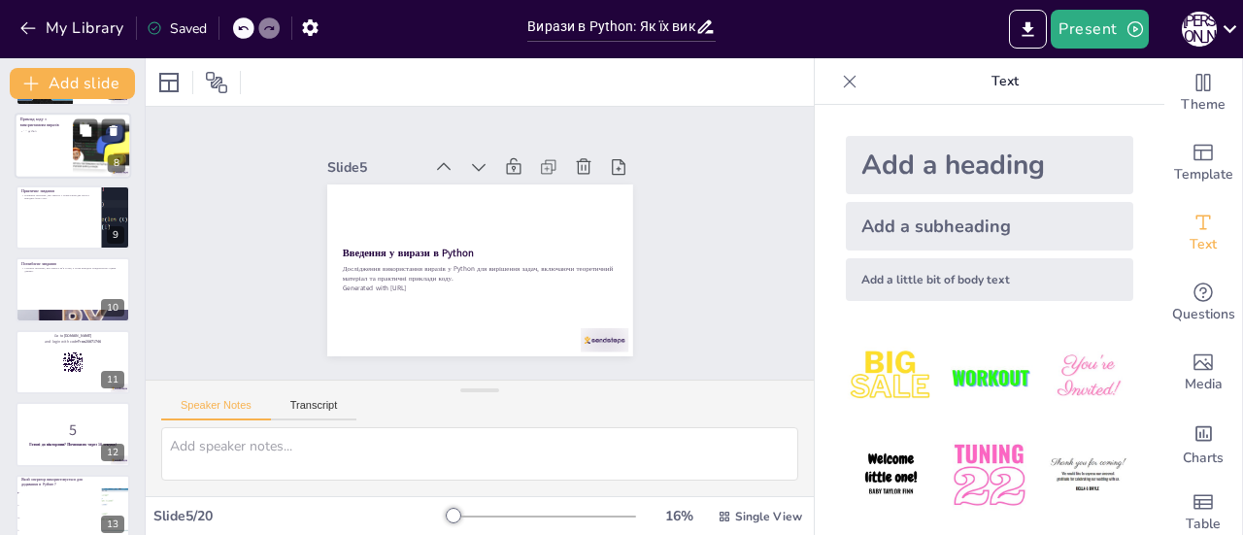
checkbox input "true"
click at [74, 149] on div at bounding box center [102, 146] width 85 height 66
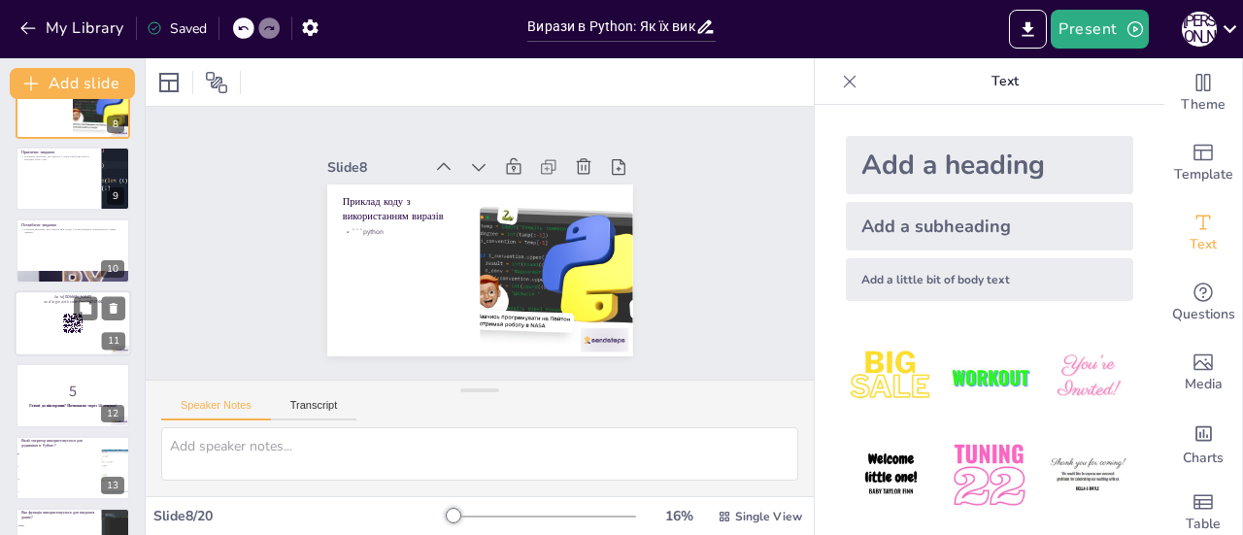
scroll to position [0, 0]
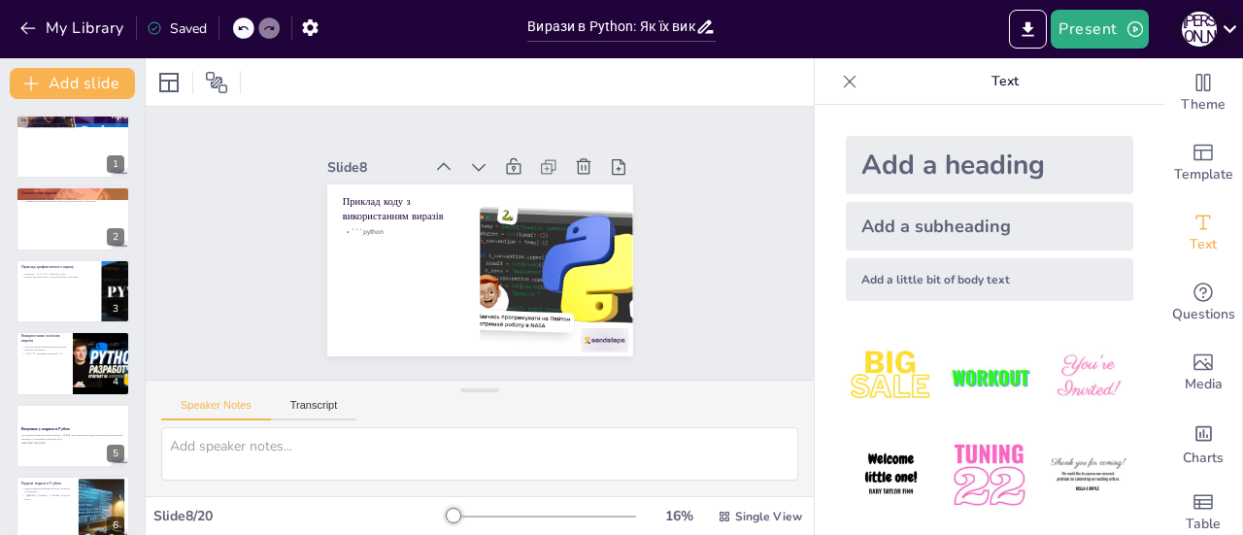
click at [1230, 34] on icon at bounding box center [1230, 29] width 26 height 26
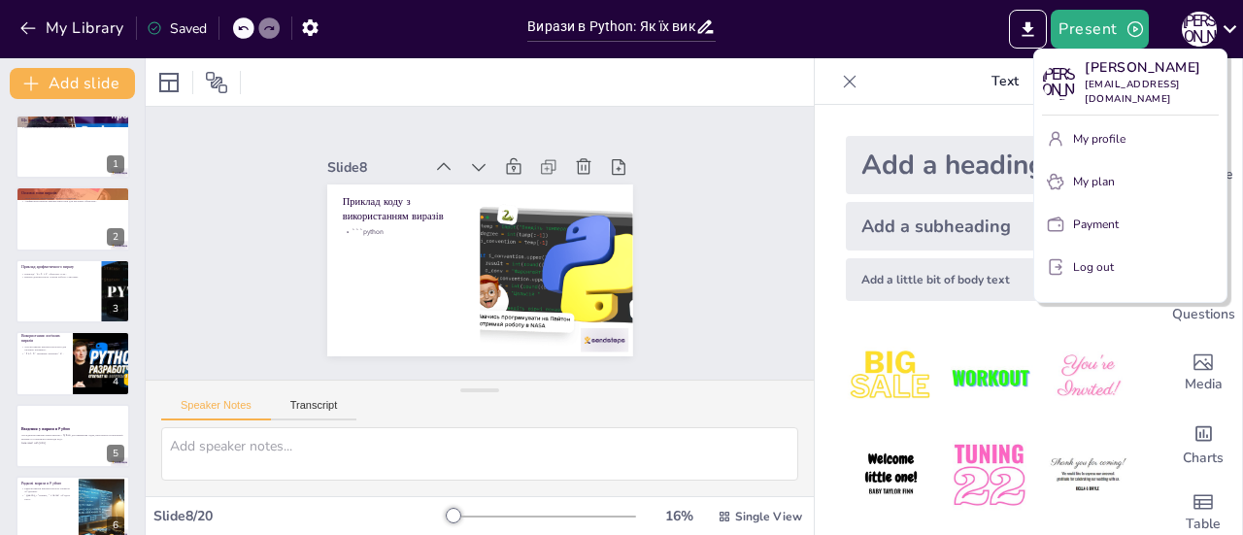
drag, startPoint x: 1114, startPoint y: 288, endPoint x: 1109, endPoint y: 302, distance: 15.4
click at [1114, 283] on button "Log out" at bounding box center [1130, 267] width 177 height 31
